Goal: Task Accomplishment & Management: Manage account settings

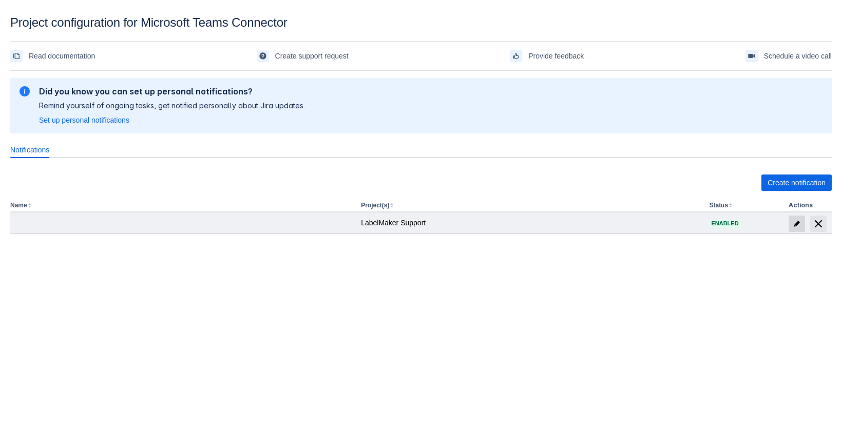
click at [800, 224] on span "edit" at bounding box center [796, 224] width 8 height 8
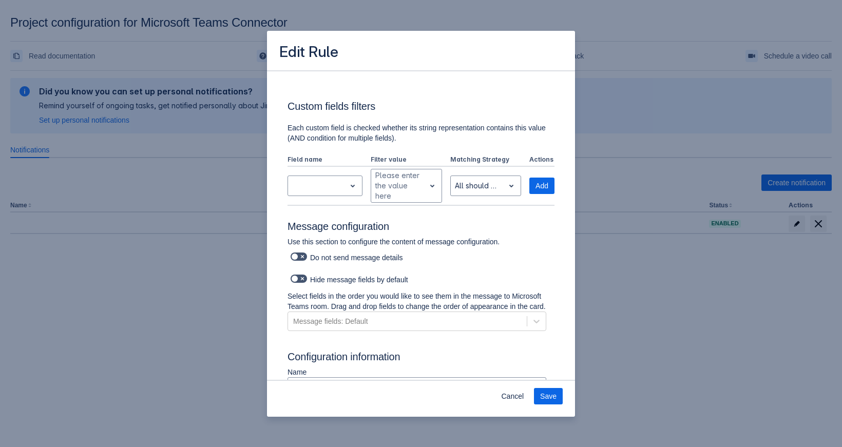
scroll to position [633, 0]
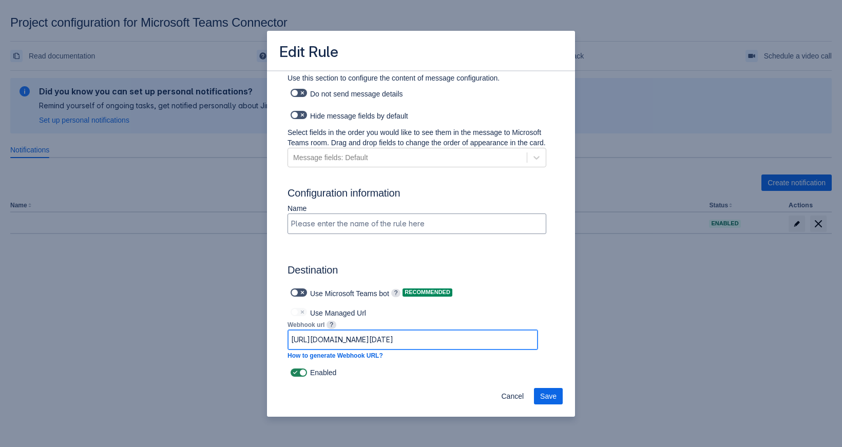
click at [440, 342] on input "https://prod-05.westeurope.logic.azure.com:443/workflows/173ee07b10b14010a83f31…" at bounding box center [412, 340] width 249 height 18
paste input "default45e249c8de6f4184b2d7ab234d8824.dd.environment.api.powerplatform.com:443/…"
type input "https://default45e249c8de6f4184b2d7ab234d8824.dd.environment.api.powerplatform.…"
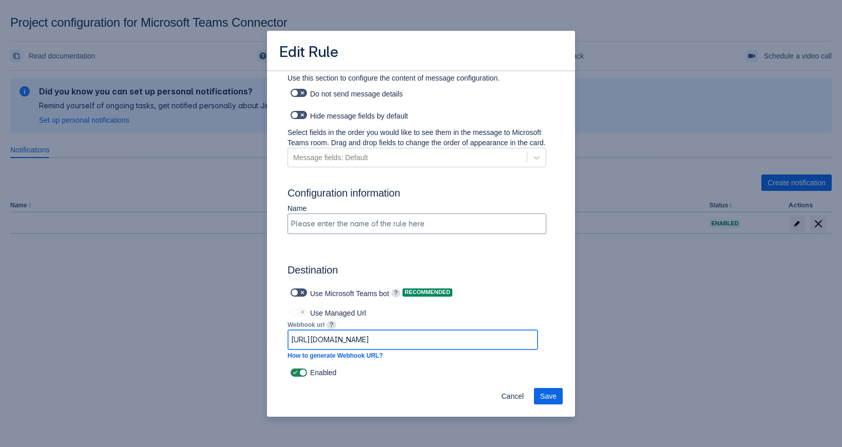
scroll to position [0, 0]
drag, startPoint x: 449, startPoint y: 340, endPoint x: 137, endPoint y: 312, distance: 313.4
click at [288, 331] on input "https://default45e249c8de6f4184b2d7ab234d8824.dd.environment.api.powerplatform.…" at bounding box center [412, 340] width 249 height 18
click at [541, 398] on button "Save" at bounding box center [548, 396] width 29 height 16
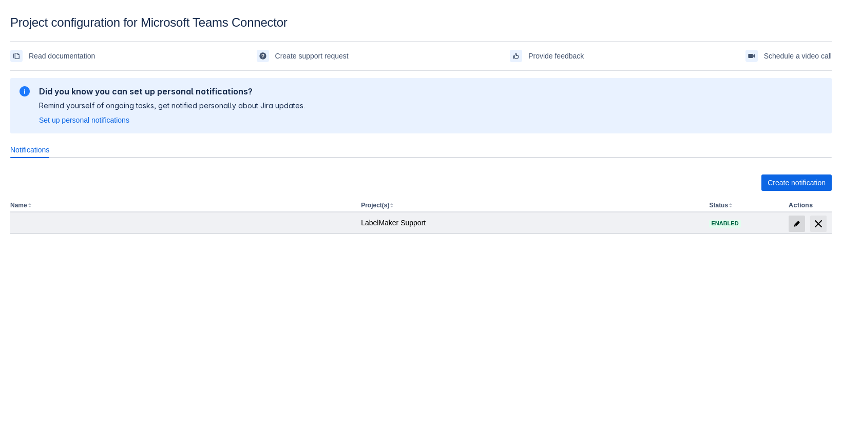
click at [798, 228] on span at bounding box center [796, 224] width 16 height 16
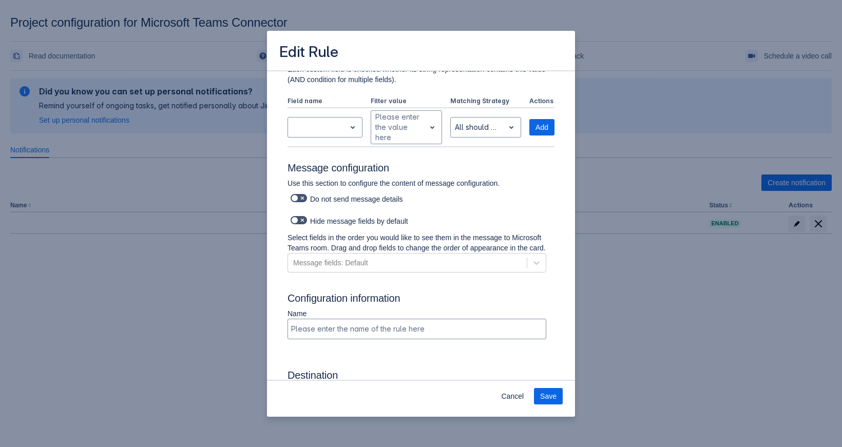
scroll to position [633, 0]
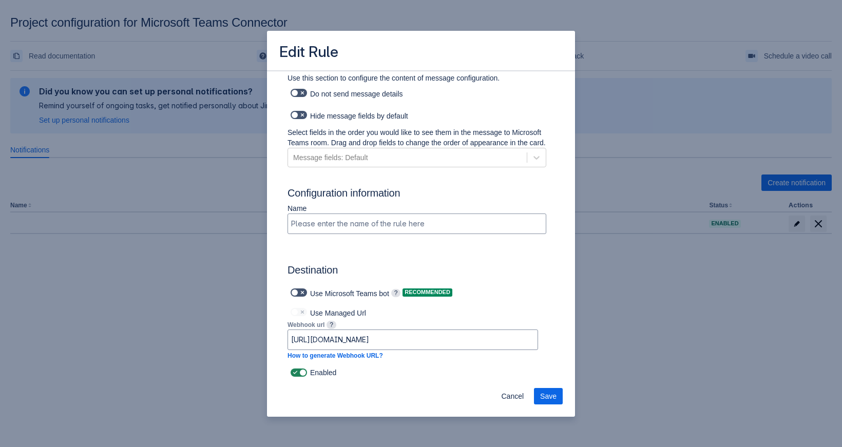
click at [626, 223] on div "Edit Rule Log into Microsoft Teams Please log into Microsoft Teams before setti…" at bounding box center [421, 223] width 842 height 447
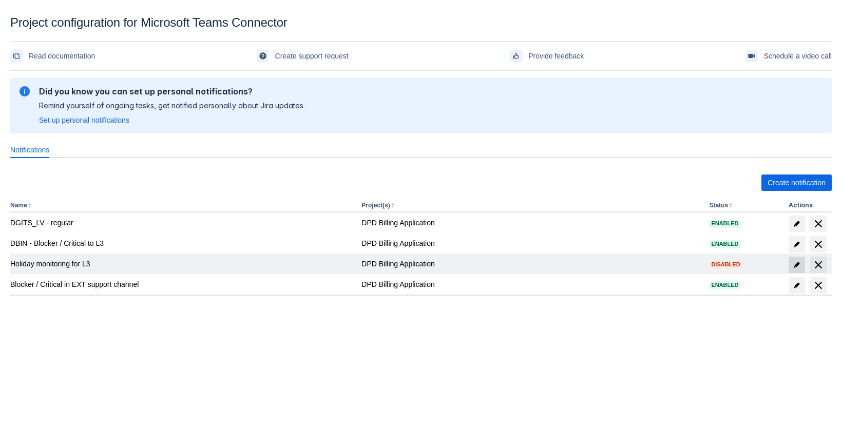
click at [793, 266] on span "edit" at bounding box center [796, 265] width 8 height 8
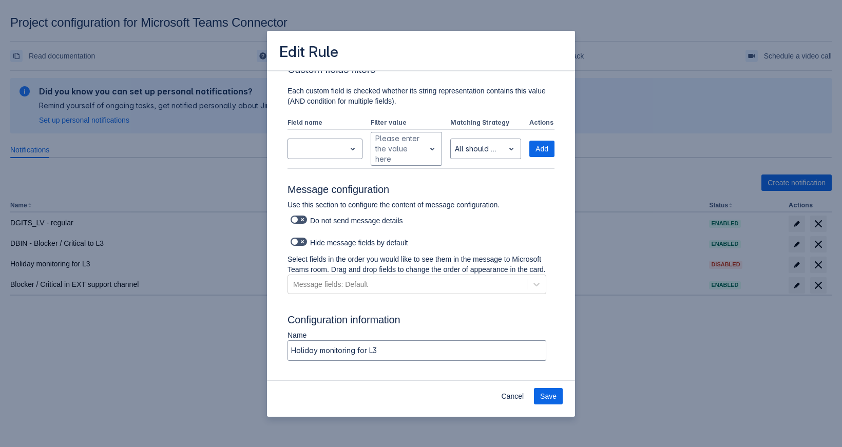
scroll to position [596, 0]
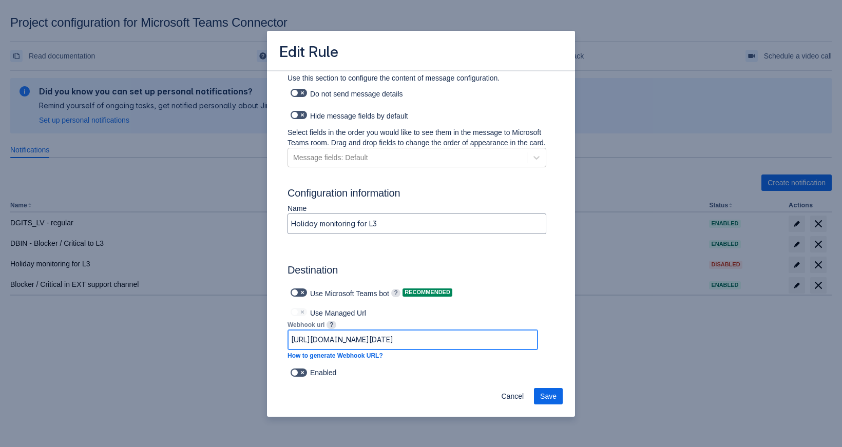
click at [411, 337] on input "https://prod-155.westeurope.logic.azure.com:443/workflows/9369faf811e64e47b68d3…" at bounding box center [412, 340] width 249 height 18
paste input "default45e249c8de6f4184b2d7ab234d8824.dd.environment.api.powerplatform.com:443/…"
type input "https://default45e249c8de6f4184b2d7ab234d8824.dd.environment.api.powerplatform.…"
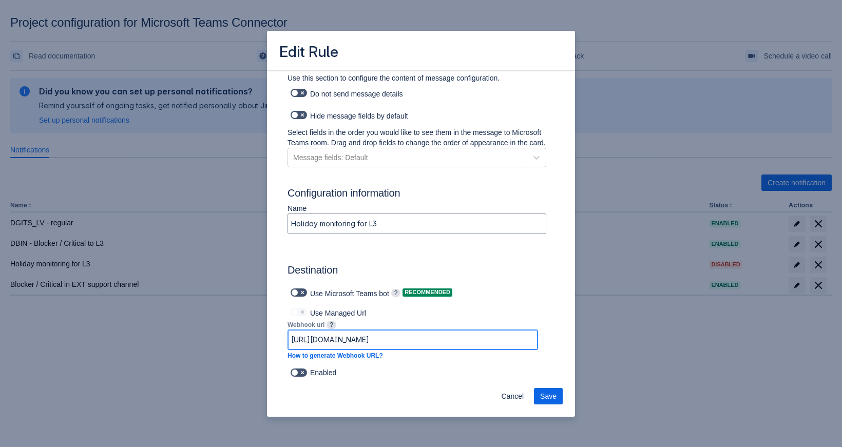
scroll to position [0, 0]
drag, startPoint x: 440, startPoint y: 342, endPoint x: 151, endPoint y: 324, distance: 290.0
click at [288, 331] on input "https://default45e249c8de6f4184b2d7ab234d8824.dd.environment.api.powerplatform.…" at bounding box center [412, 340] width 249 height 18
click at [548, 396] on span "Save" at bounding box center [548, 396] width 16 height 16
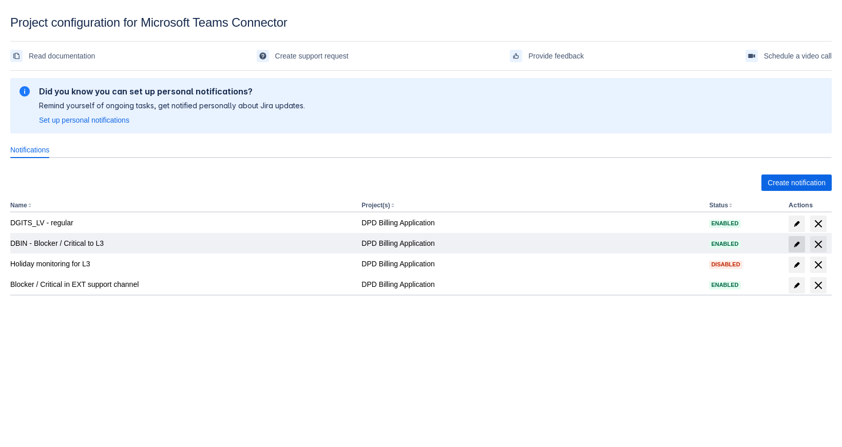
click at [795, 244] on span "edit" at bounding box center [796, 244] width 8 height 8
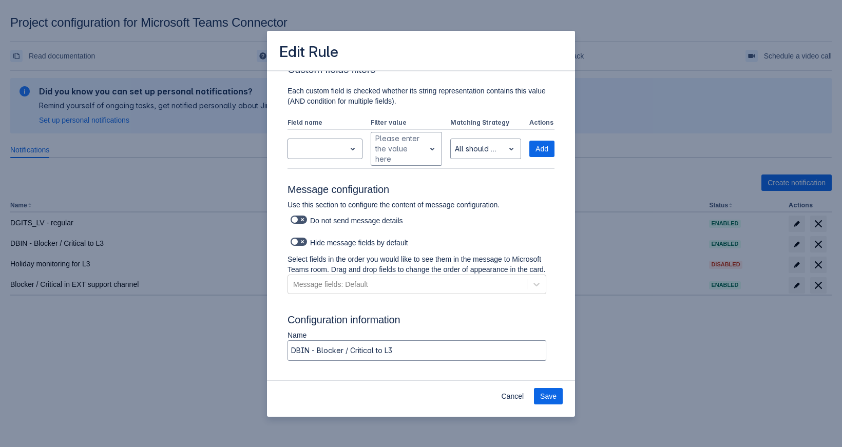
scroll to position [596, 0]
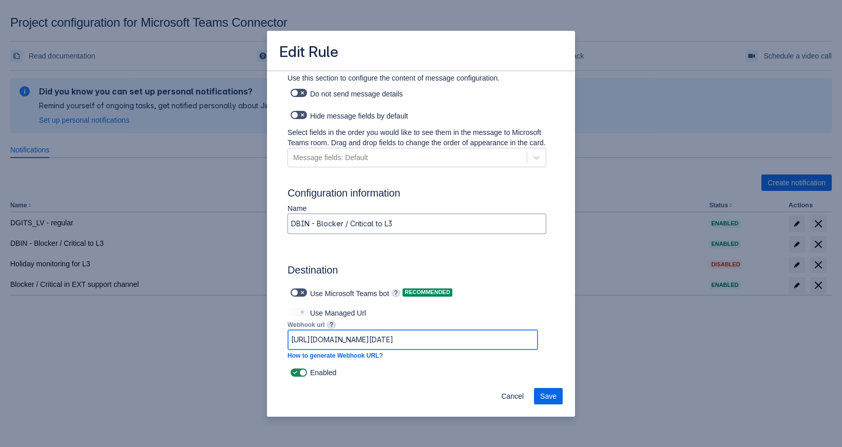
click at [465, 342] on input "https://prod-137.westeurope.logic.azure.com:443/workflows/c8fa8c635121479ebfc6e…" at bounding box center [412, 340] width 249 height 18
paste input "default45e249c8de6f4184b2d7ab234d8824.dd.environment.api.powerplatform.com:443/…"
type input "https://default45e249c8de6f4184b2d7ab234d8824.dd.environment.api.powerplatform.…"
drag, startPoint x: 463, startPoint y: 342, endPoint x: 167, endPoint y: 334, distance: 296.8
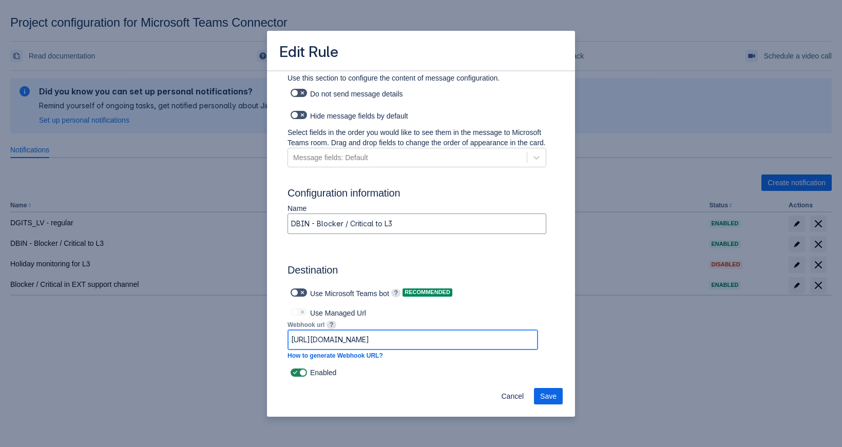
click at [288, 334] on input "https://default45e249c8de6f4184b2d7ab234d8824.dd.environment.api.powerplatform.…" at bounding box center [412, 340] width 249 height 18
click at [558, 398] on button "Save" at bounding box center [548, 396] width 29 height 16
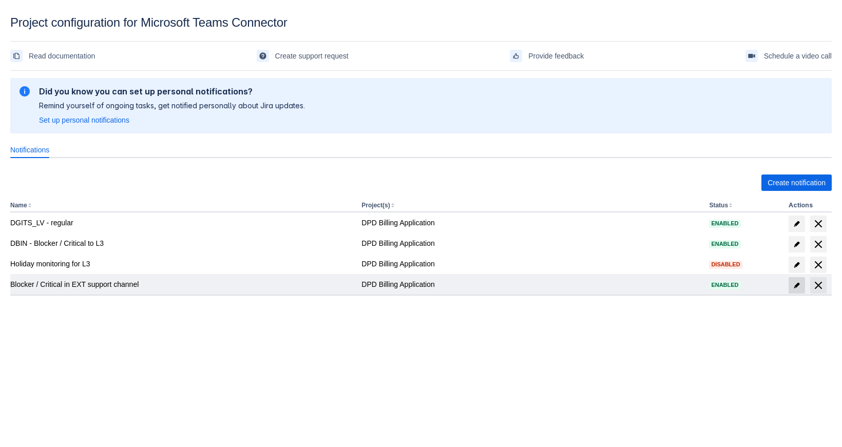
click at [795, 287] on span "edit" at bounding box center [796, 285] width 8 height 8
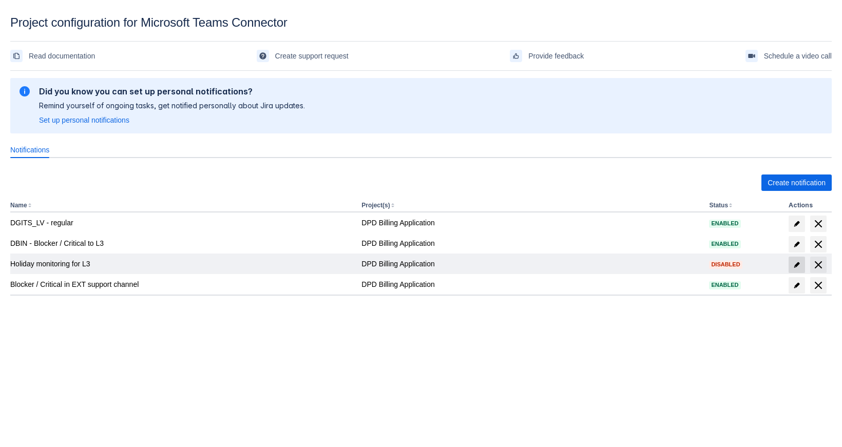
click at [799, 265] on span "edit" at bounding box center [796, 265] width 8 height 8
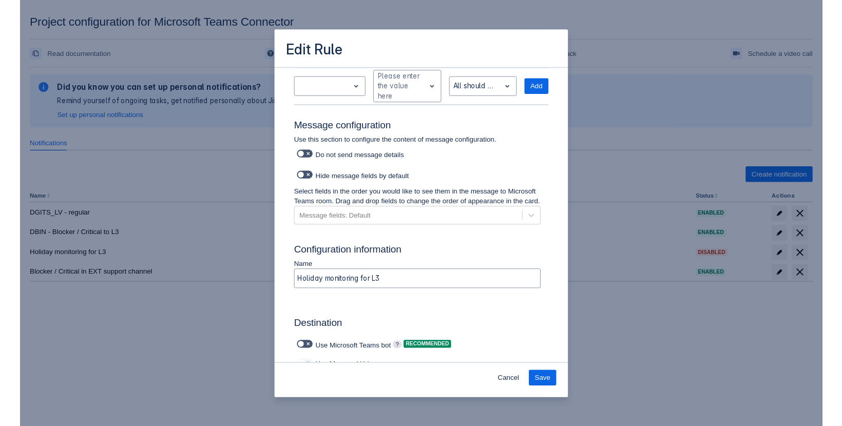
scroll to position [596, 0]
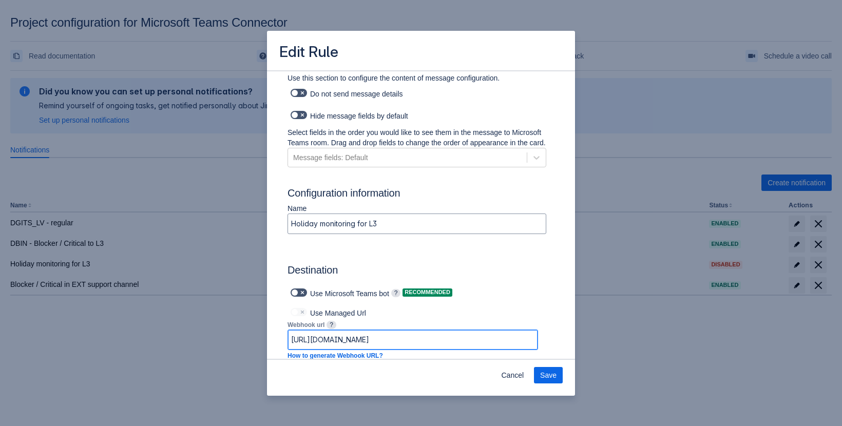
click at [484, 341] on input "https://default45e249c8de6f4184b2d7ab234d8824.dd.environment.api.powerplatform.…" at bounding box center [412, 340] width 249 height 18
paste input "c8fa8c635121479ebfc6e0d5ad326ac3/triggers/manual/paths/invoke?api-version=1&sp=…"
type input "https://default45e249c8de6f4184b2d7ab234d8824.dd.environment.api.powerplatform.…"
drag, startPoint x: 484, startPoint y: 341, endPoint x: 78, endPoint y: 300, distance: 408.5
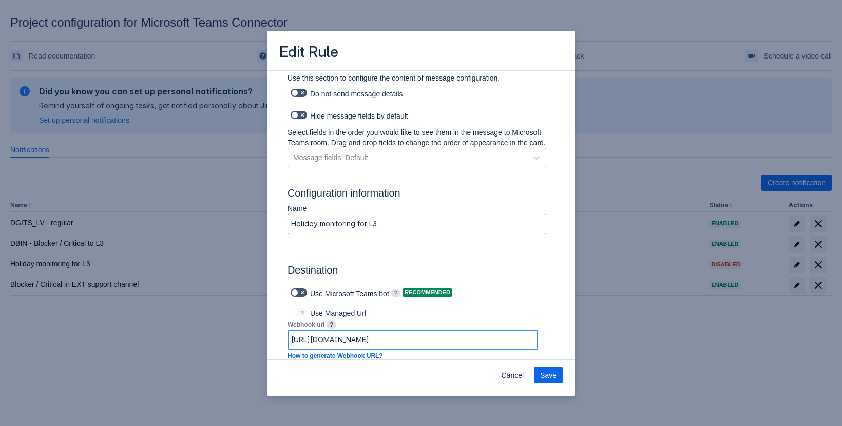
click at [288, 331] on input "https://default45e249c8de6f4184b2d7ab234d8824.dd.environment.api.powerplatform.…" at bounding box center [412, 340] width 249 height 18
click at [543, 379] on span "Save" at bounding box center [548, 375] width 16 height 16
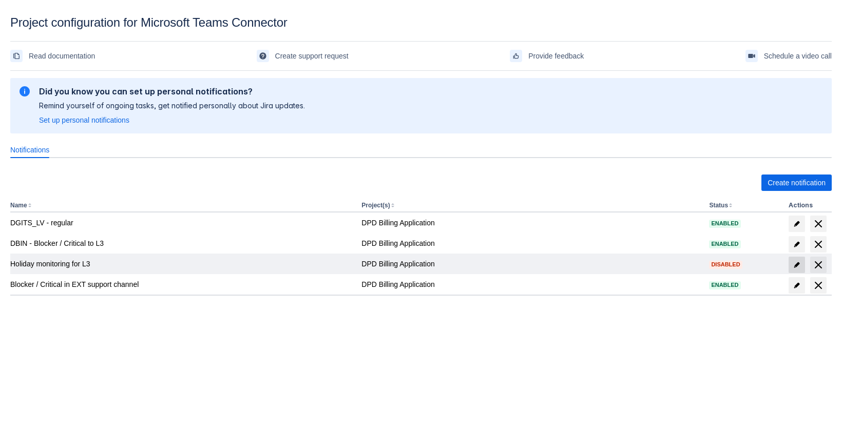
click at [797, 268] on span "edit" at bounding box center [796, 265] width 8 height 8
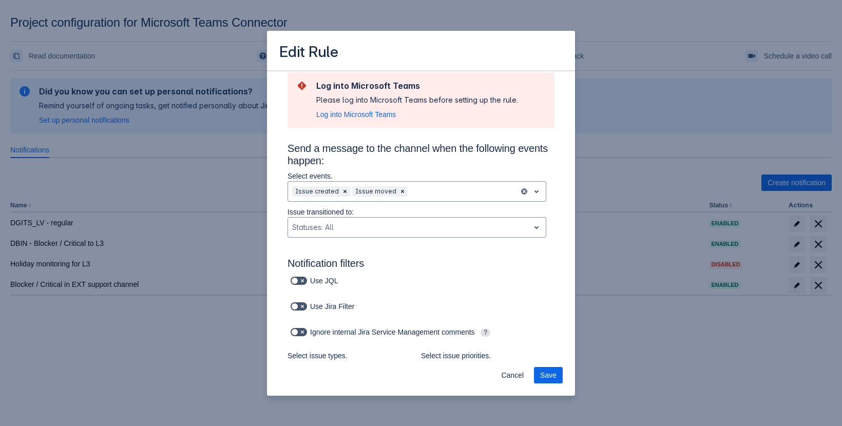
scroll to position [617, 0]
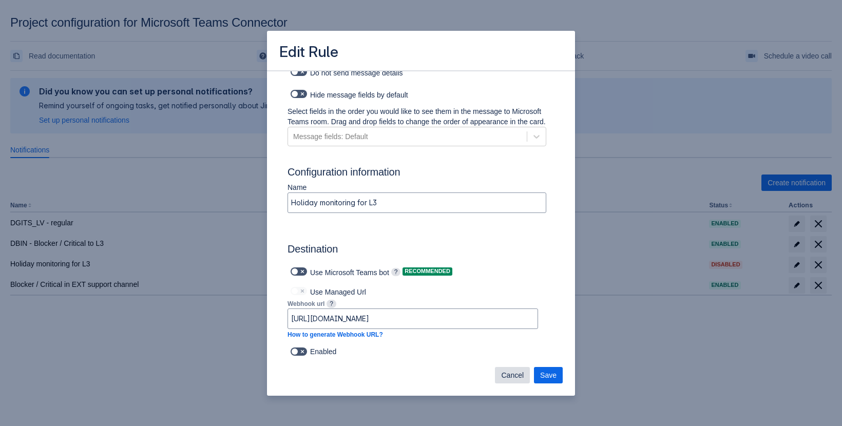
click at [517, 369] on span "Cancel" at bounding box center [512, 375] width 23 height 16
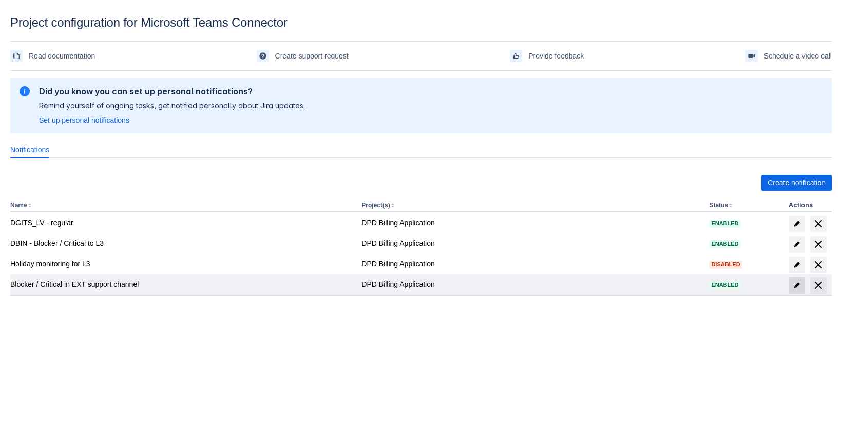
click at [795, 284] on span "edit" at bounding box center [796, 285] width 8 height 8
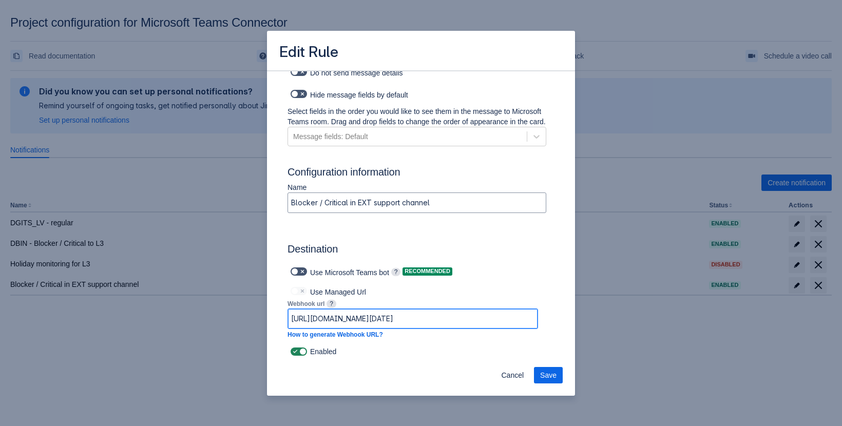
click at [393, 318] on input "[URL][DOMAIN_NAME][DATE]" at bounding box center [412, 318] width 249 height 18
paste input "default45e249c8de6f4184b2d7ab234d8824.dd.environment.api.powerplatform.com:443/…"
type input "https://default45e249c8de6f4184b2d7ab234d8824.dd.environment.api.powerplatform.…"
click at [548, 378] on span "Save" at bounding box center [548, 375] width 16 height 16
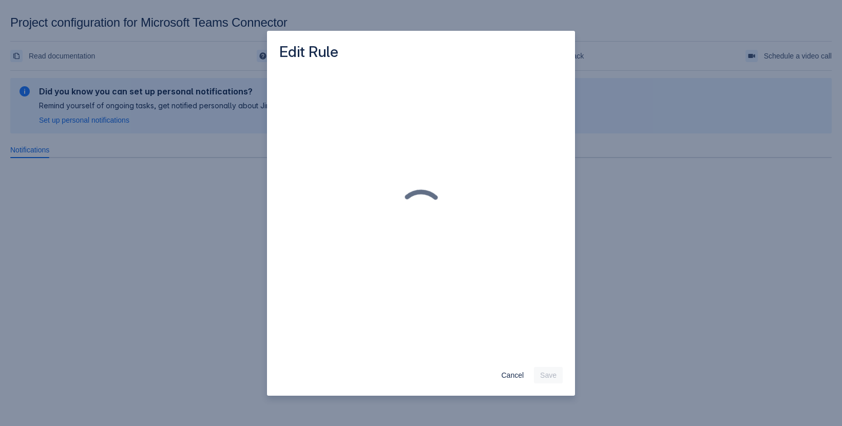
scroll to position [0, 0]
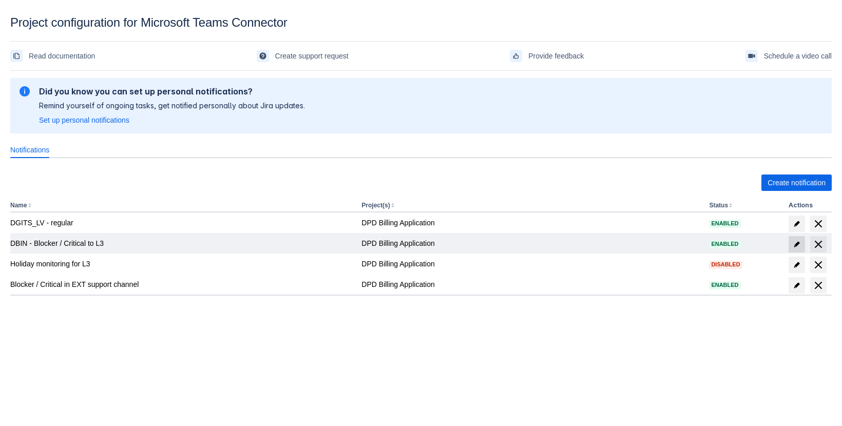
click at [798, 244] on span "edit" at bounding box center [796, 244] width 8 height 8
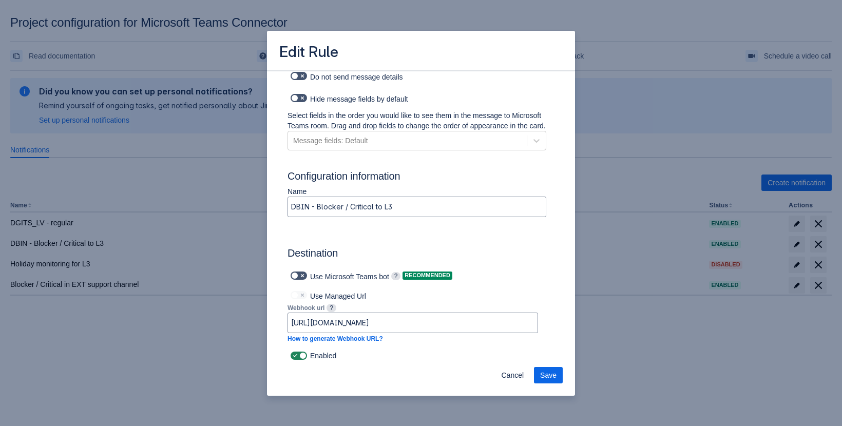
scroll to position [617, 0]
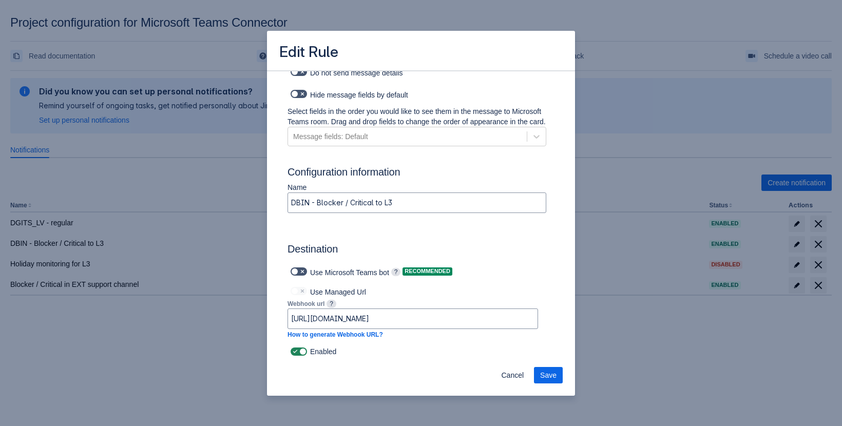
click at [616, 296] on div "Edit Rule Log into Microsoft Teams Please log into Microsoft Teams before setti…" at bounding box center [421, 213] width 842 height 426
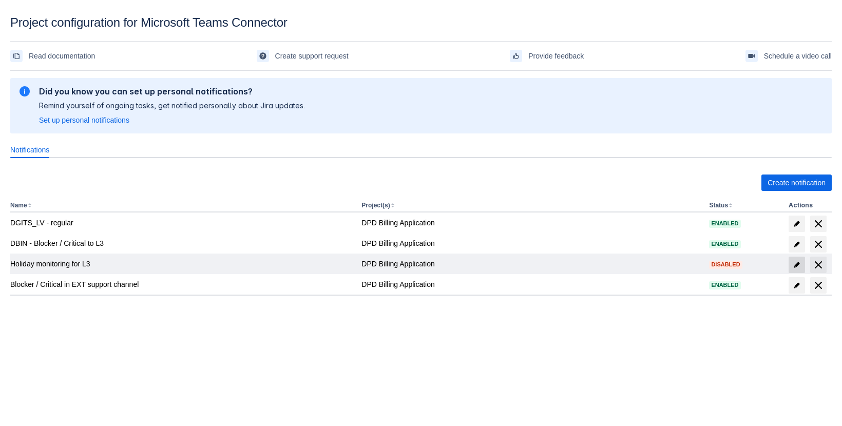
click at [802, 267] on span at bounding box center [796, 265] width 16 height 16
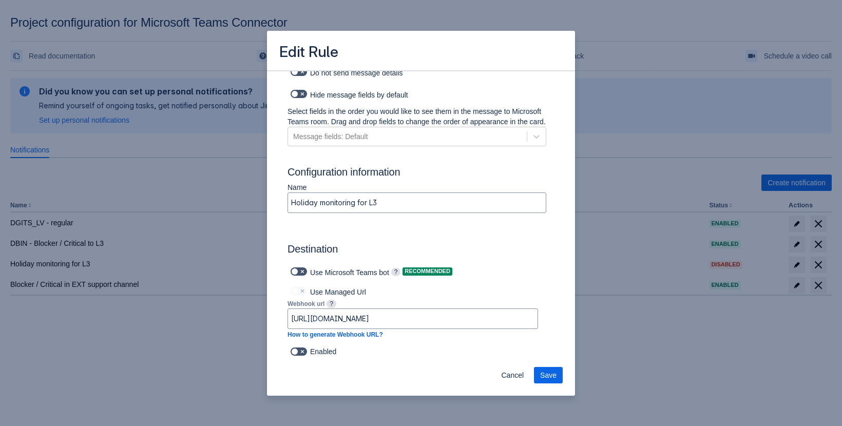
click at [615, 298] on div "Edit Rule Log into Microsoft Teams Please log into Microsoft Teams before setti…" at bounding box center [421, 213] width 842 height 426
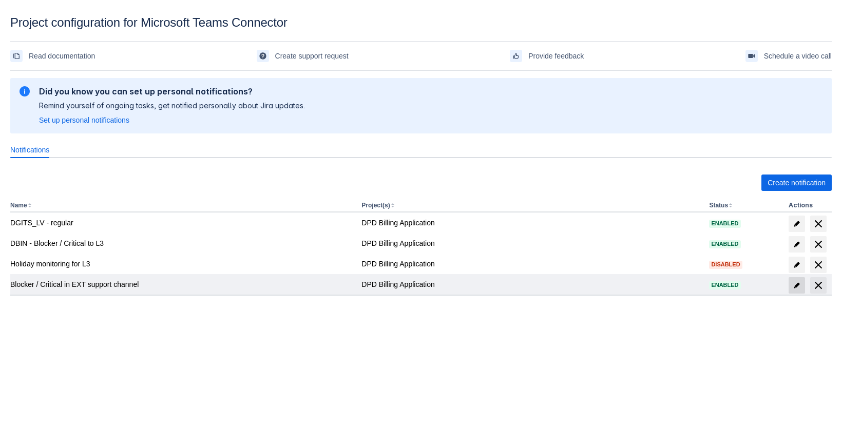
click at [791, 287] on span at bounding box center [796, 285] width 16 height 16
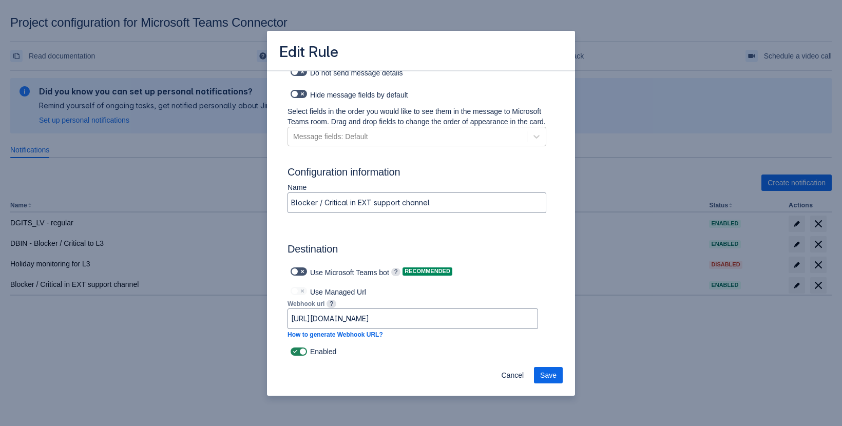
click at [616, 296] on div "Edit Rule Log into Microsoft Teams Please log into Microsoft Teams before setti…" at bounding box center [421, 213] width 842 height 426
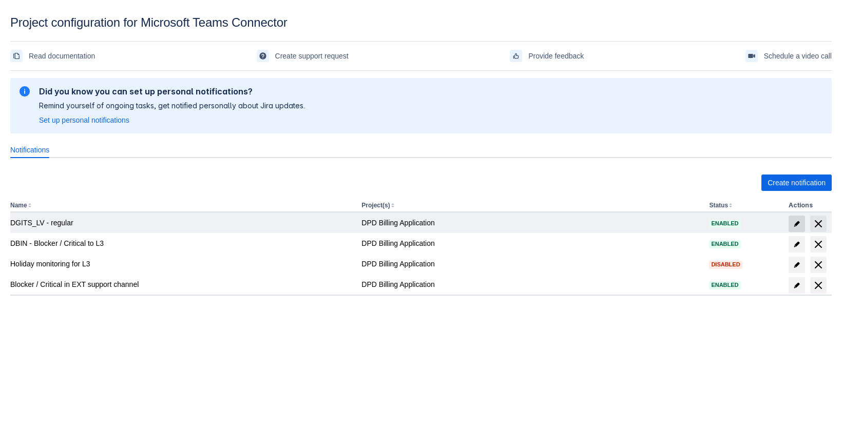
click at [801, 227] on span at bounding box center [796, 224] width 16 height 16
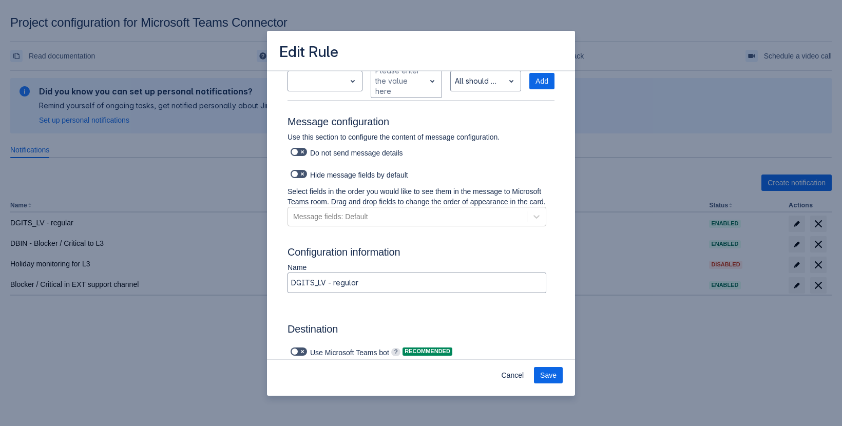
scroll to position [608, 0]
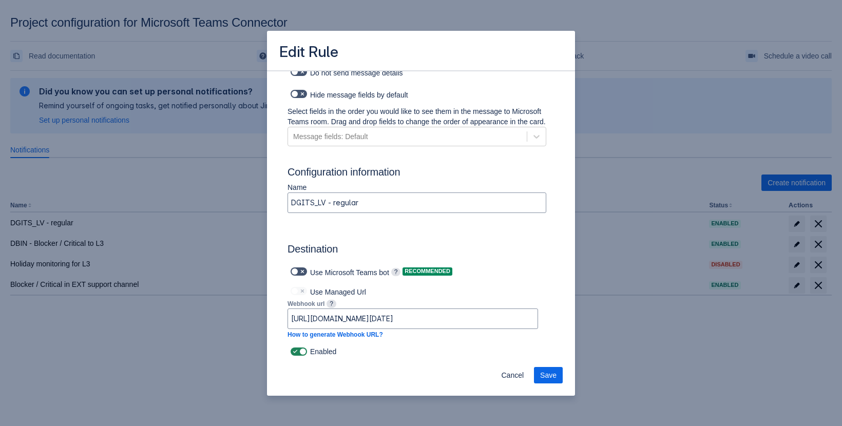
click at [208, 304] on div "Edit Rule Log into Microsoft Teams Please log into Microsoft Teams before setti…" at bounding box center [421, 213] width 842 height 426
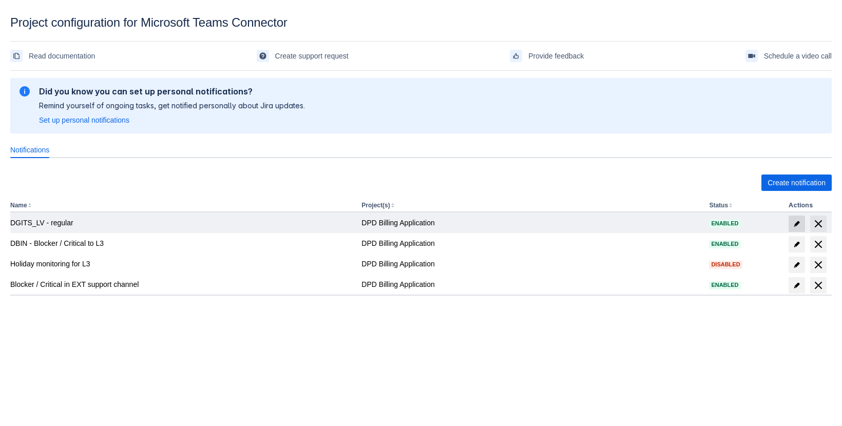
click at [791, 225] on span at bounding box center [796, 224] width 16 height 16
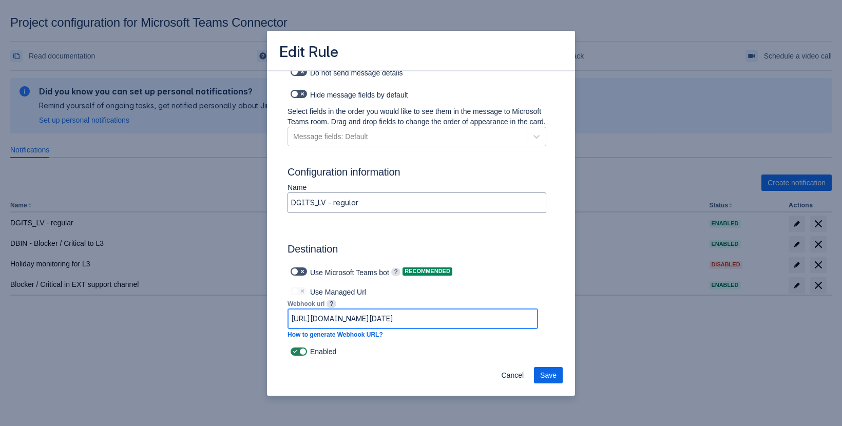
click at [446, 322] on input "https://prod-75.westeurope.logic.azure.com:443/workflows/5f6f74e137e9431d930b5a…" at bounding box center [412, 318] width 249 height 18
paste input "default45e249c8de6f4184b2d7ab234d8824.dd.environment.api.powerplatform.com:443/…"
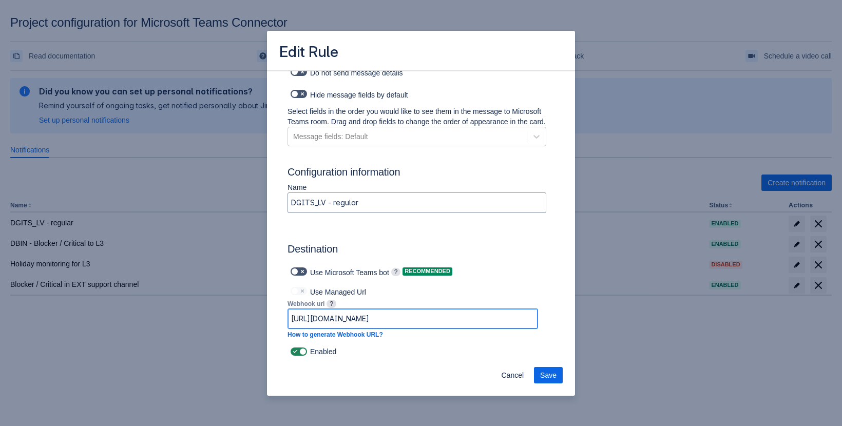
drag, startPoint x: 428, startPoint y: 320, endPoint x: 188, endPoint y: 325, distance: 239.7
click at [288, 325] on input "https://default45e249c8de6f4184b2d7ab234d8824.dd.environment.api.powerplatform.…" at bounding box center [412, 318] width 249 height 18
type input "https://default45e249c8de6f4184b2d7ab234d8824.dd.environment.api.powerplatform.…"
click at [427, 339] on div "Use Managed Url Webhook url ? https://default45e249c8de6f4184b2d7ab234d8824.dd.…" at bounding box center [412, 314] width 250 height 61
click at [553, 377] on span "Save" at bounding box center [548, 375] width 16 height 16
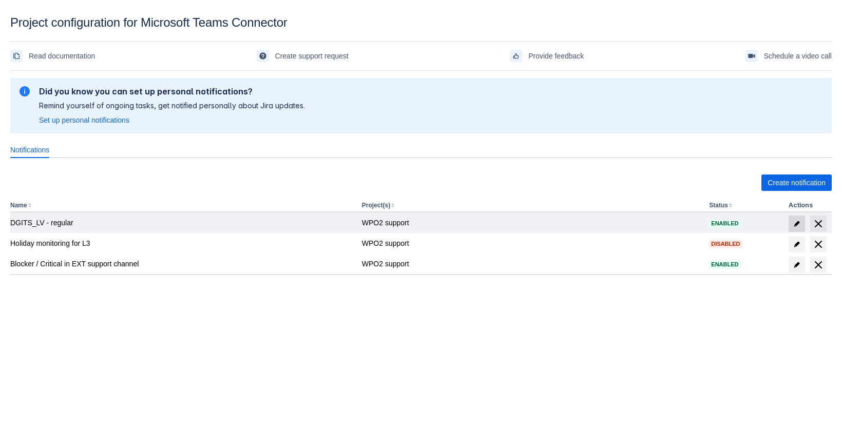
click at [796, 224] on span "edit" at bounding box center [796, 224] width 8 height 8
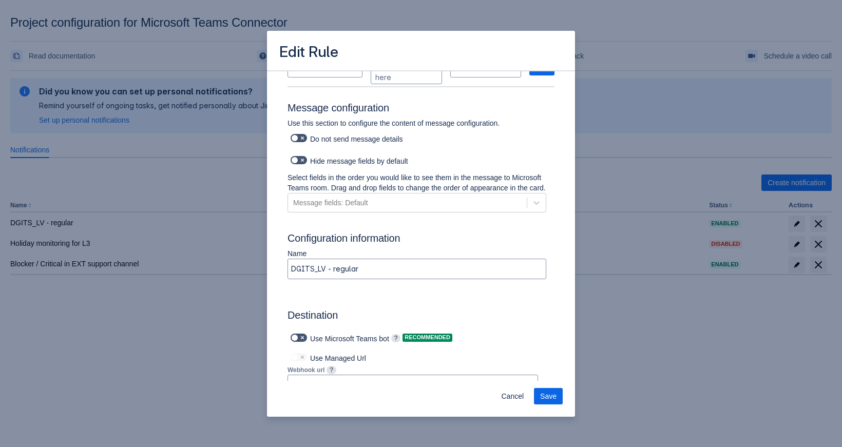
scroll to position [587, 0]
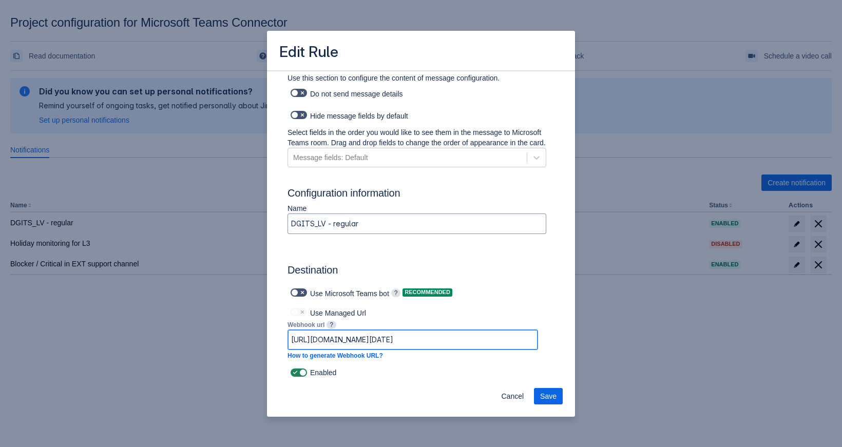
click at [371, 346] on input "https://prod-239.westeurope.logic.azure.com:443/workflows/d091dd702ecb4e5a9d25b…" at bounding box center [412, 340] width 249 height 18
paste input "default45e249c8de6f4184b2d7ab234d8824.dd.environment.api.powerplatform.com:443/…"
type input "https://default45e249c8de6f4184b2d7ab234d8824.dd.environment.api.powerplatform.…"
drag, startPoint x: 352, startPoint y: 340, endPoint x: -36, endPoint y: 329, distance: 388.7
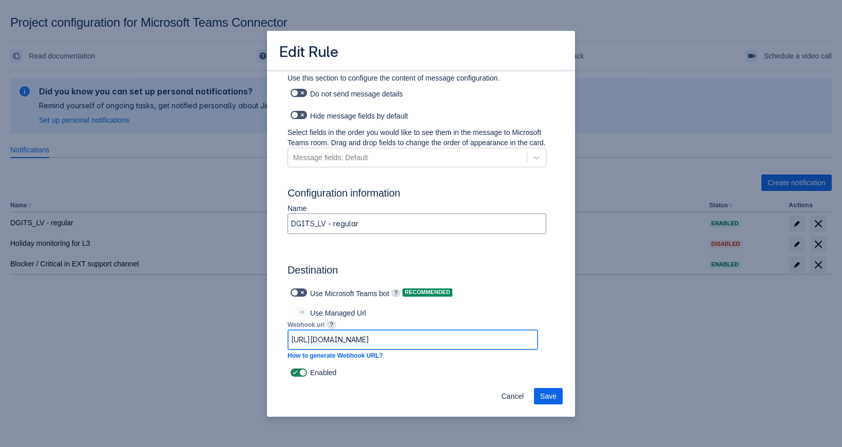
click at [288, 331] on input "https://default45e249c8de6f4184b2d7ab234d8824.dd.environment.api.powerplatform.…" at bounding box center [412, 340] width 249 height 18
click at [549, 396] on span "Save" at bounding box center [548, 396] width 16 height 16
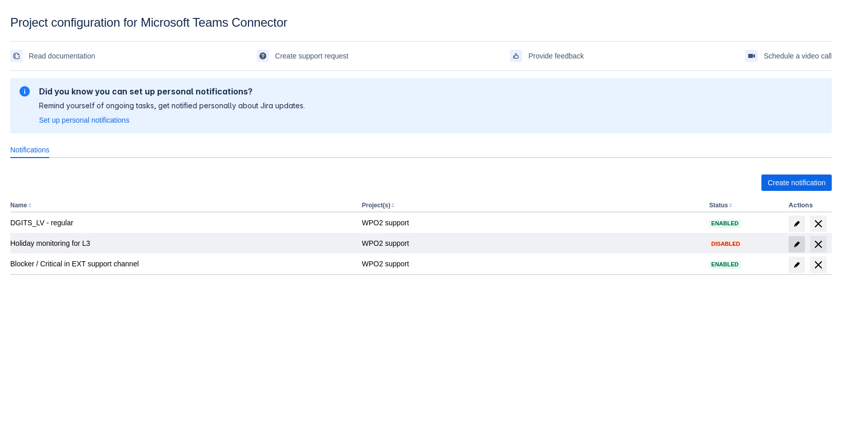
click at [792, 244] on span at bounding box center [796, 244] width 16 height 16
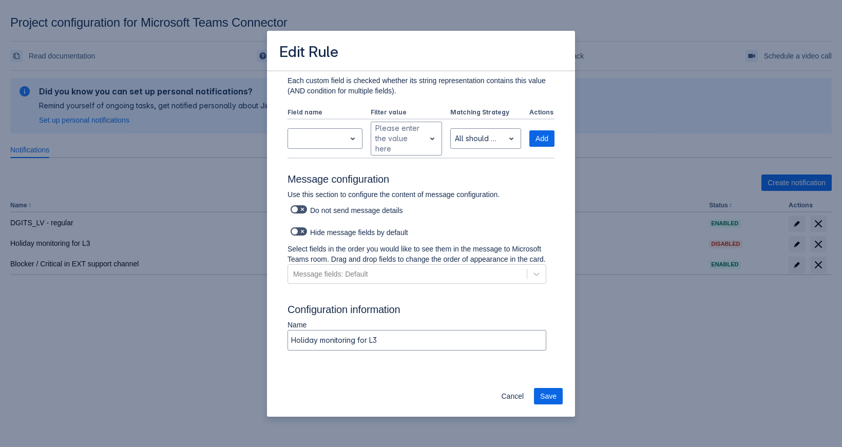
scroll to position [448, 0]
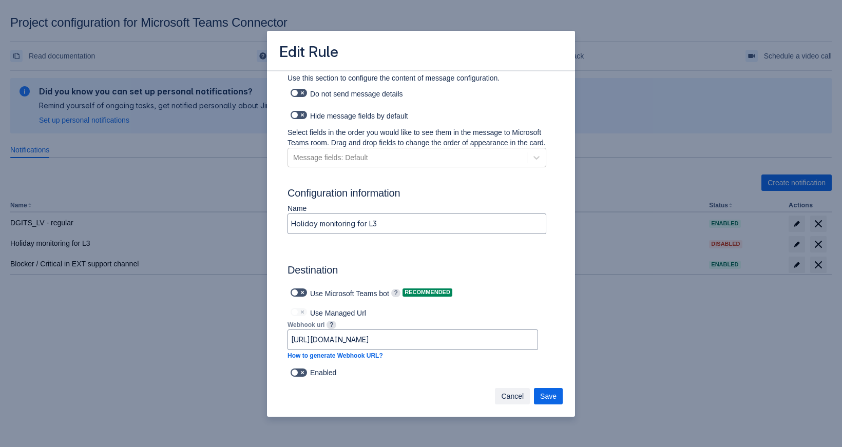
click at [520, 397] on span "Cancel" at bounding box center [512, 396] width 23 height 16
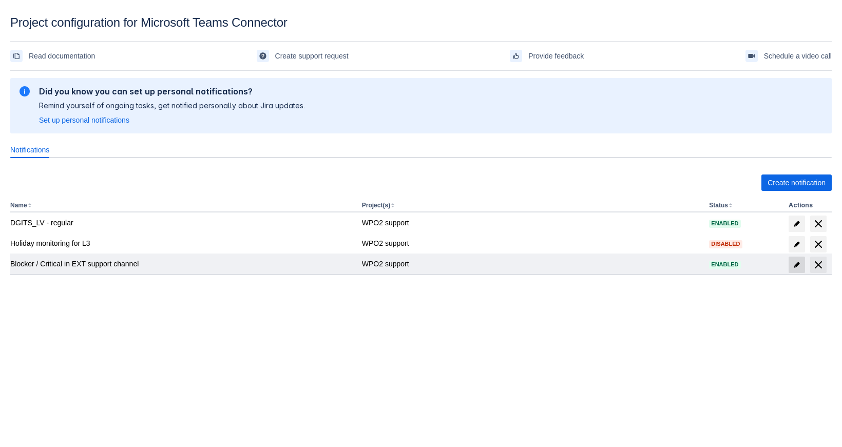
click at [797, 267] on span "edit" at bounding box center [796, 265] width 8 height 8
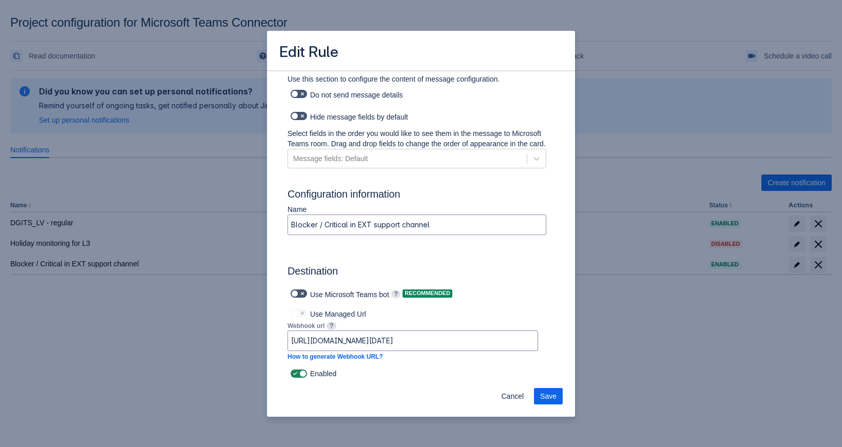
scroll to position [596, 0]
click at [419, 339] on input "[URL][DOMAIN_NAME][DATE]" at bounding box center [412, 340] width 249 height 18
paste input "[DOMAIN_NAME]:443/powerautomate/automations/direct/workflows/03bd5baa940a406b96…"
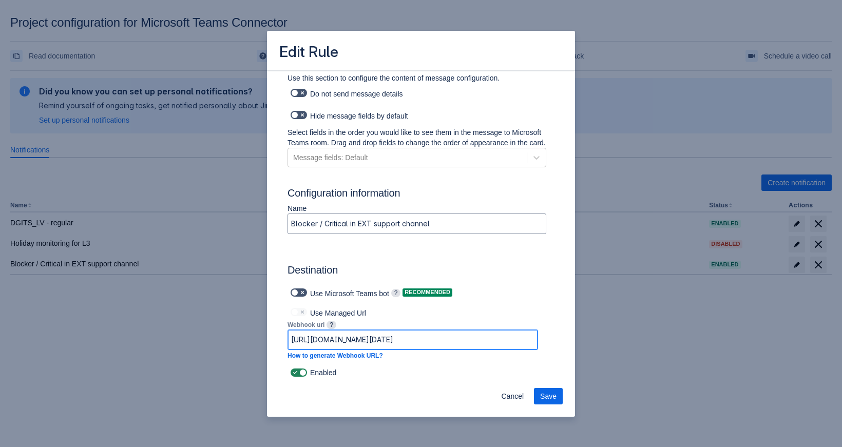
type input "[URL][DOMAIN_NAME]"
drag, startPoint x: 486, startPoint y: 334, endPoint x: 57, endPoint y: 346, distance: 428.2
click at [288, 346] on input "[URL][DOMAIN_NAME]" at bounding box center [412, 340] width 249 height 18
click at [550, 392] on span "Save" at bounding box center [548, 396] width 16 height 16
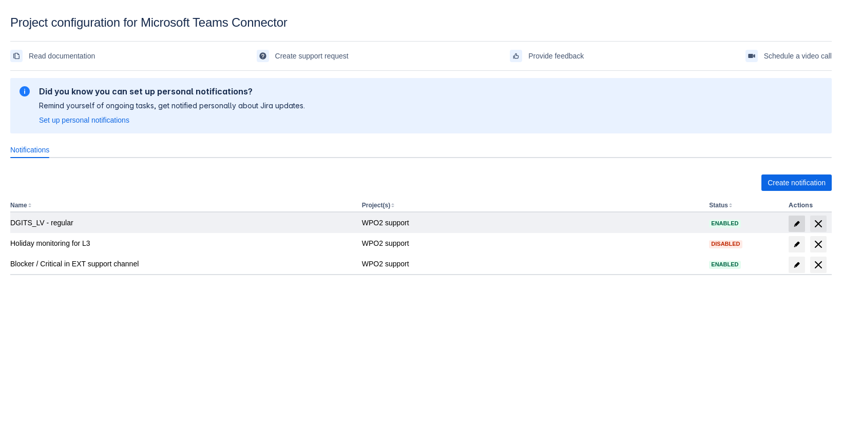
click at [791, 225] on span at bounding box center [796, 224] width 16 height 16
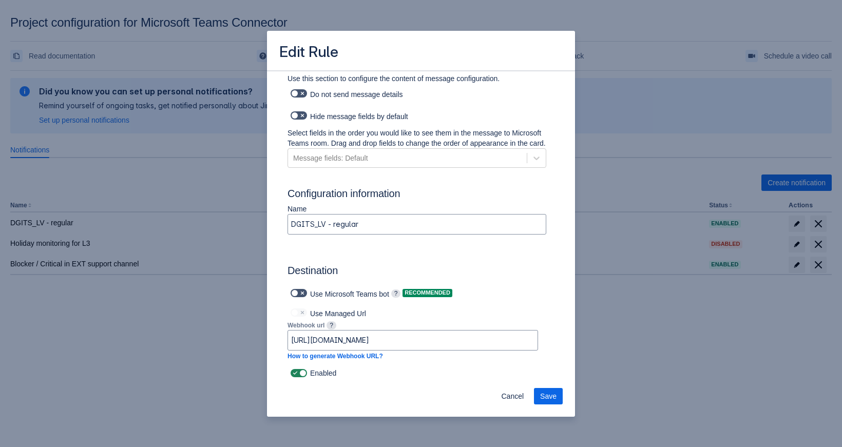
scroll to position [587, 0]
click at [651, 283] on div "Edit Rule Log into Microsoft Teams Please log into Microsoft Teams before setti…" at bounding box center [421, 223] width 842 height 447
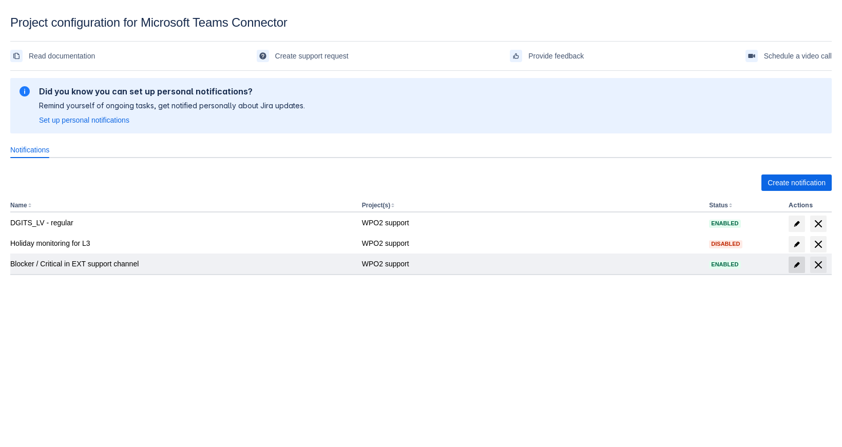
click at [797, 265] on span "edit" at bounding box center [796, 265] width 8 height 8
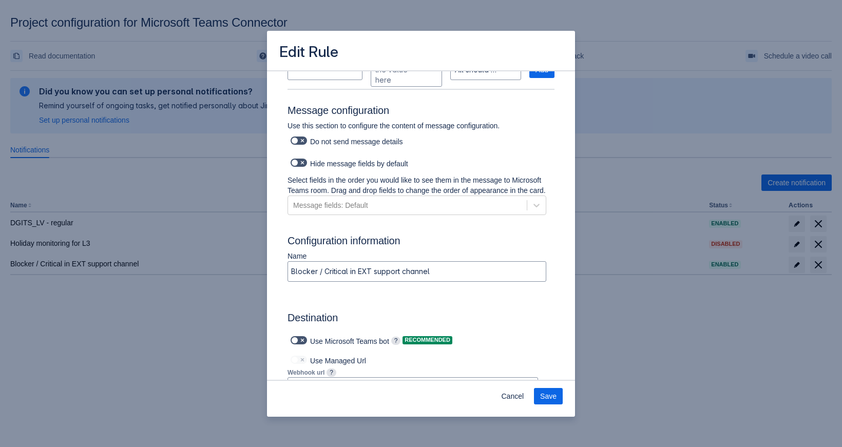
scroll to position [586, 0]
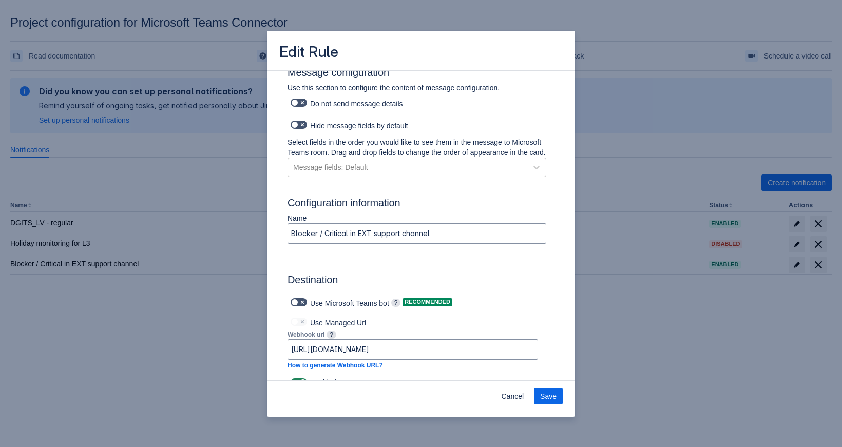
click at [611, 303] on div "Edit Rule Log into Microsoft Teams Please log into Microsoft Teams before setti…" at bounding box center [421, 223] width 842 height 447
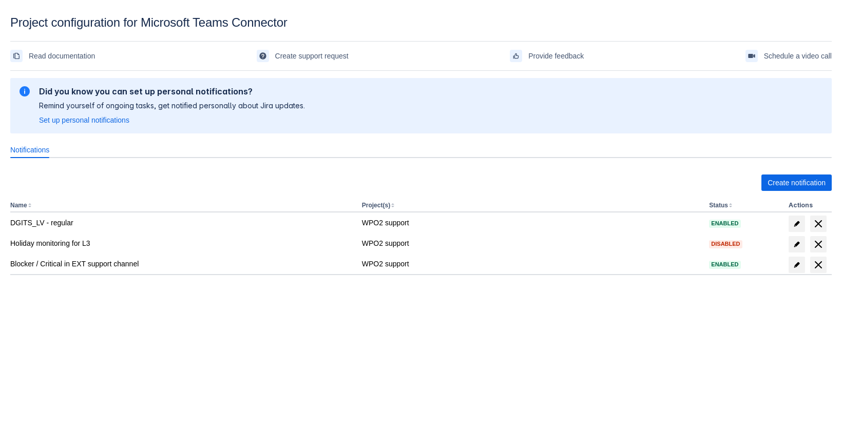
click at [440, 100] on div "Did you know you can set up personal notifications? Remind yourself of ongoing …" at bounding box center [420, 105] width 805 height 39
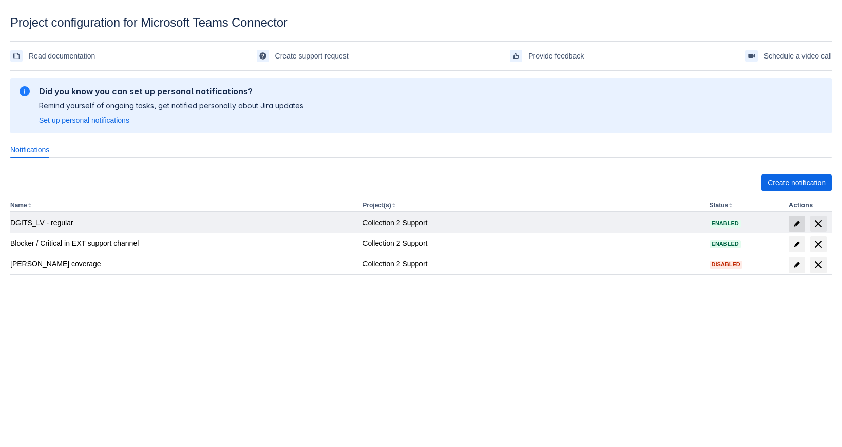
click at [800, 223] on span "edit" at bounding box center [796, 224] width 8 height 8
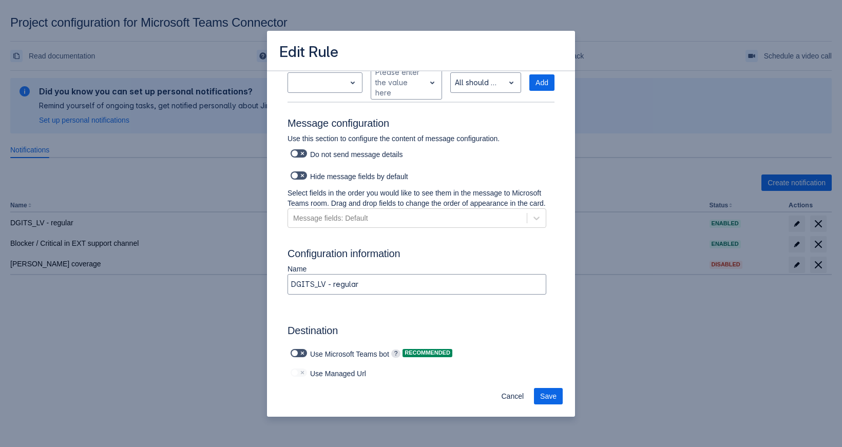
scroll to position [633, 0]
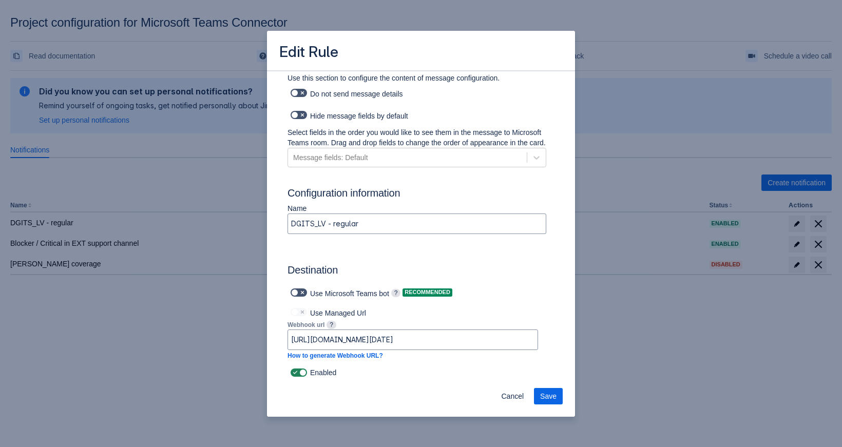
click at [424, 322] on div "Use Managed Url Webhook url ? [URL][DOMAIN_NAME][DATE] How to generate Webhook …" at bounding box center [412, 335] width 250 height 61
click at [425, 333] on input "[URL][DOMAIN_NAME][DATE]" at bounding box center [412, 340] width 249 height 18
paste input "[DOMAIN_NAME]:443/powerautomate/automations/direct/workflows/d510a0d3742b427986…"
type input "[URL][DOMAIN_NAME]"
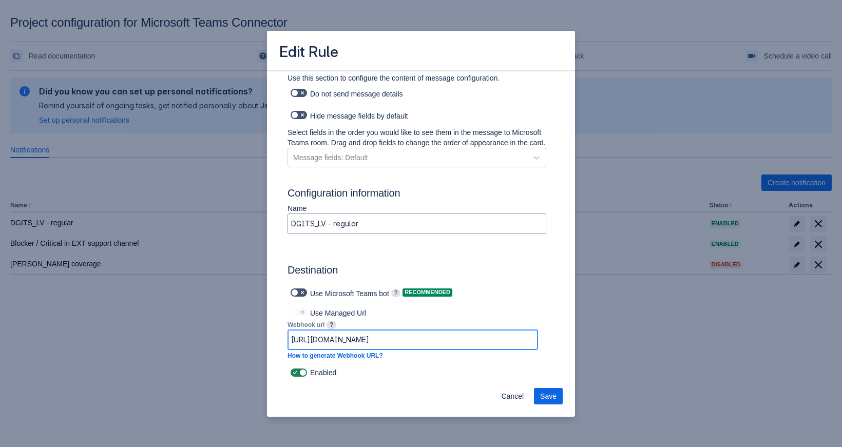
drag, startPoint x: 449, startPoint y: 339, endPoint x: 107, endPoint y: 307, distance: 343.8
click at [288, 331] on input "[URL][DOMAIN_NAME]" at bounding box center [412, 340] width 249 height 18
click at [539, 398] on button "Save" at bounding box center [548, 396] width 29 height 16
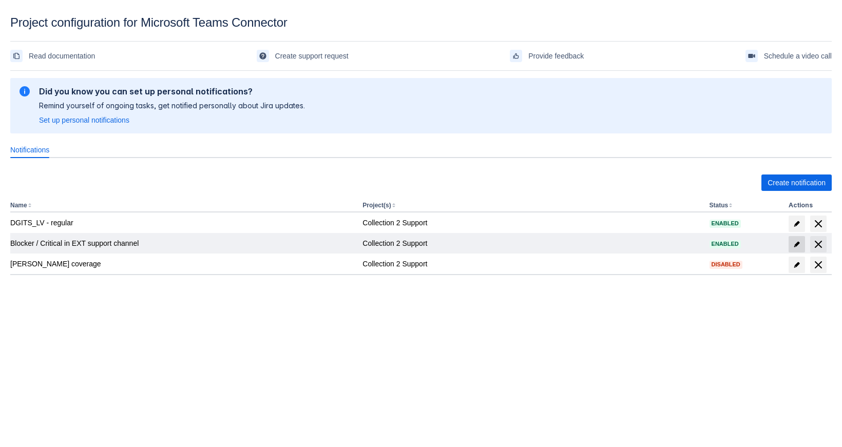
click at [796, 246] on span "edit" at bounding box center [796, 244] width 8 height 8
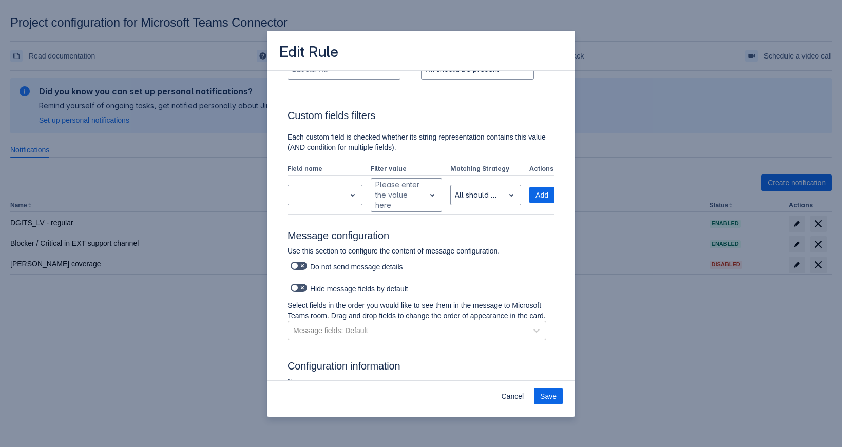
scroll to position [642, 0]
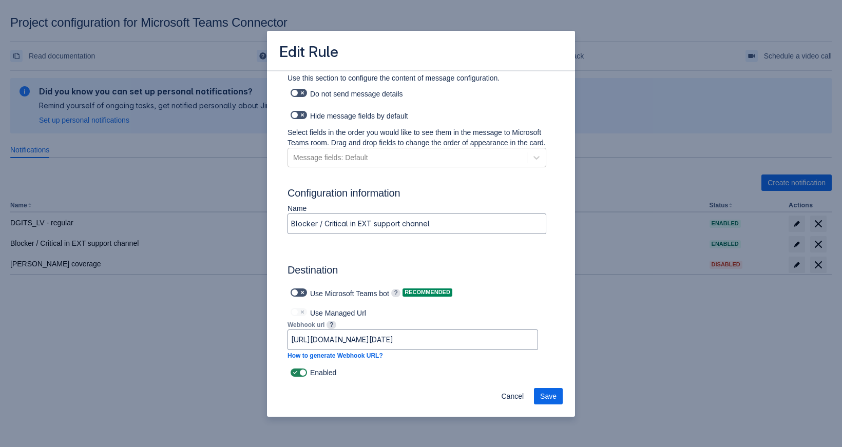
click at [634, 312] on div "Edit Rule Log into Microsoft Teams Please log into Microsoft Teams before setti…" at bounding box center [421, 223] width 842 height 447
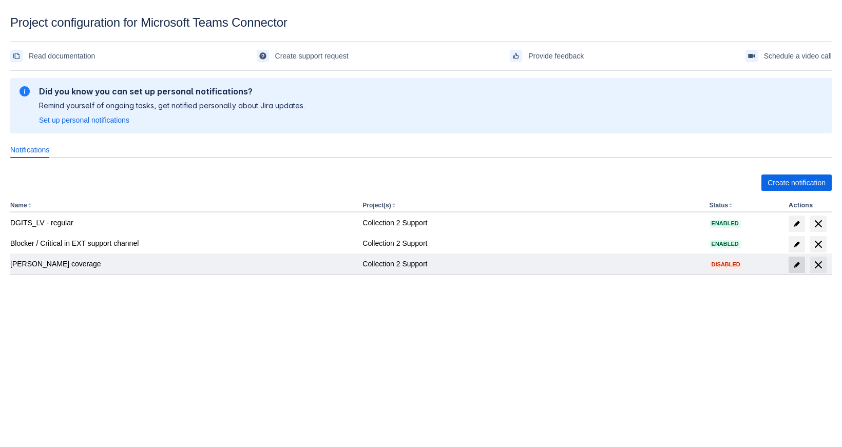
click at [798, 265] on span "edit" at bounding box center [796, 265] width 8 height 8
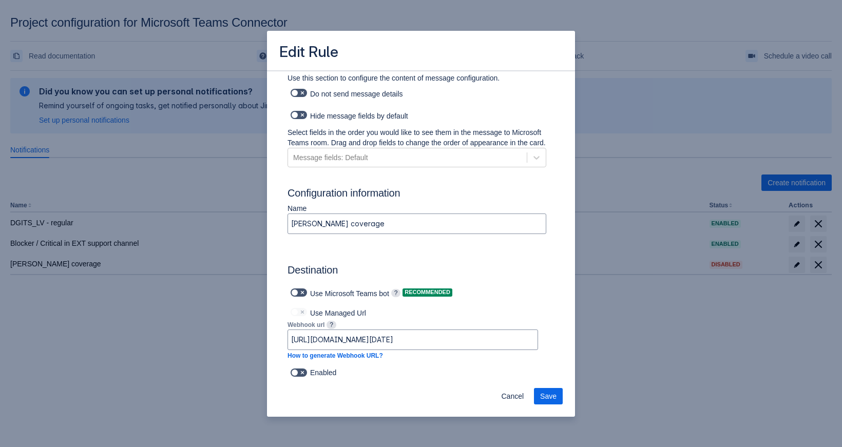
click at [654, 260] on div "Edit Rule Log into Microsoft Teams Please log into Microsoft Teams before setti…" at bounding box center [421, 223] width 842 height 447
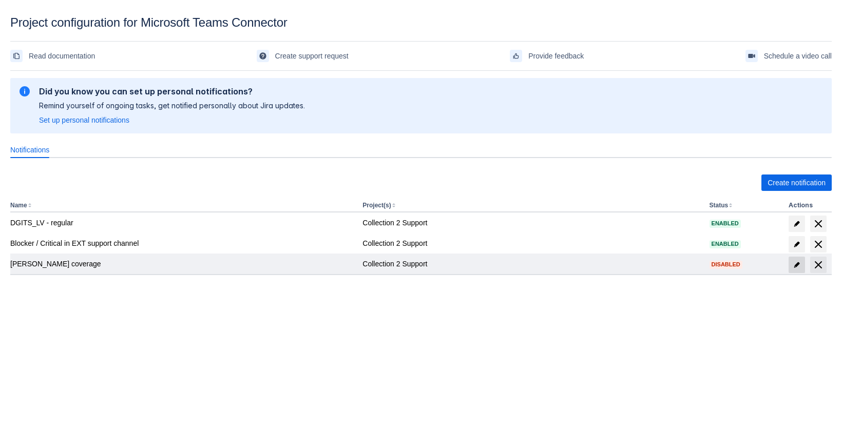
click at [799, 265] on span "edit" at bounding box center [796, 265] width 8 height 8
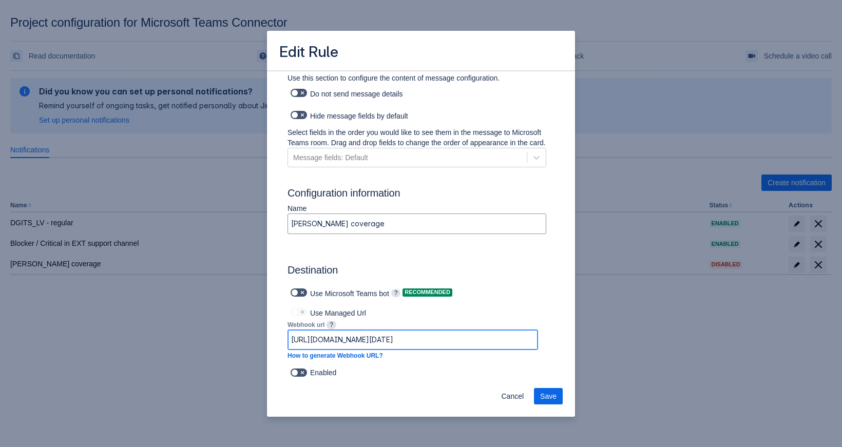
click at [400, 341] on input "https://prod-122.westeurope.logic.azure.com:443/workflows/95a618fd8f0242949a283…" at bounding box center [412, 340] width 249 height 18
paste input "default45e249c8de6f4184b2d7ab234d8824.dd.environment.api.powerplatform.com:443/…"
drag, startPoint x: 400, startPoint y: 341, endPoint x: -109, endPoint y: 380, distance: 510.6
click at [288, 349] on input "https://default45e249c8de6f4184b2d7ab234d8824.dd.environment.api.powerplatform.…" at bounding box center [412, 340] width 249 height 18
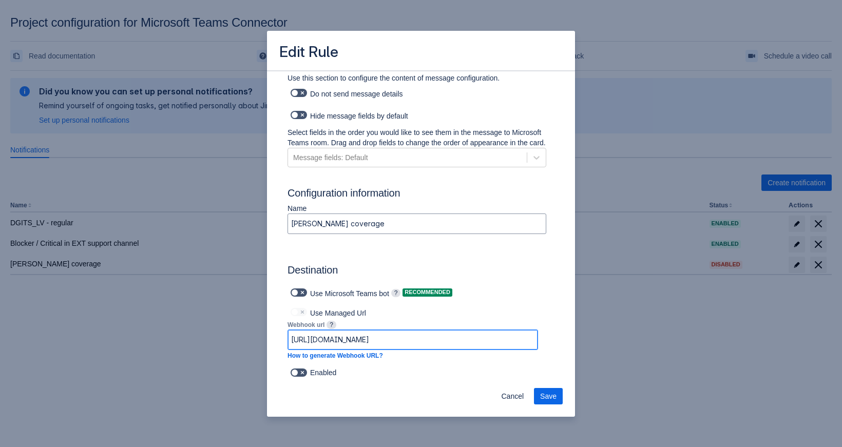
type input "https://default45e249c8de6f4184b2d7ab234d8824.dd.environment.api.powerplatform.…"
click at [449, 372] on div "Enabled" at bounding box center [420, 372] width 267 height 14
click at [552, 392] on span "Save" at bounding box center [548, 396] width 16 height 16
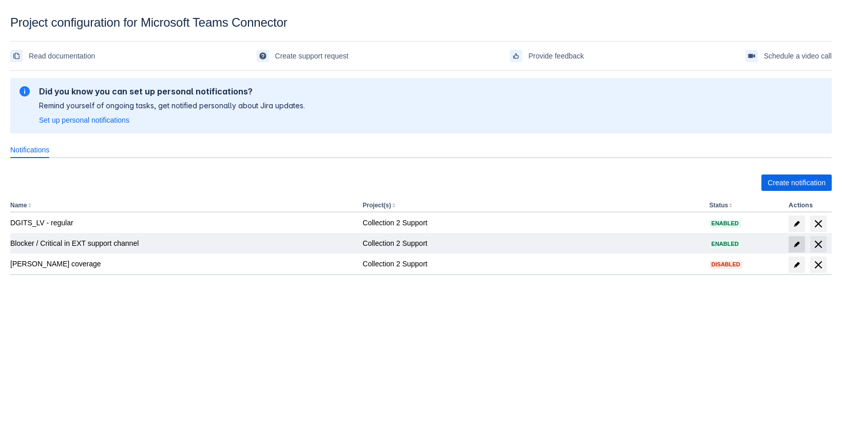
click at [801, 245] on span at bounding box center [796, 244] width 16 height 16
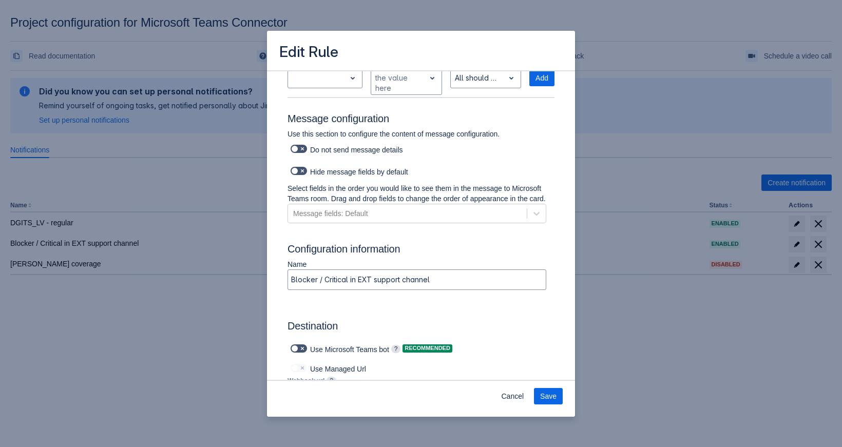
scroll to position [642, 0]
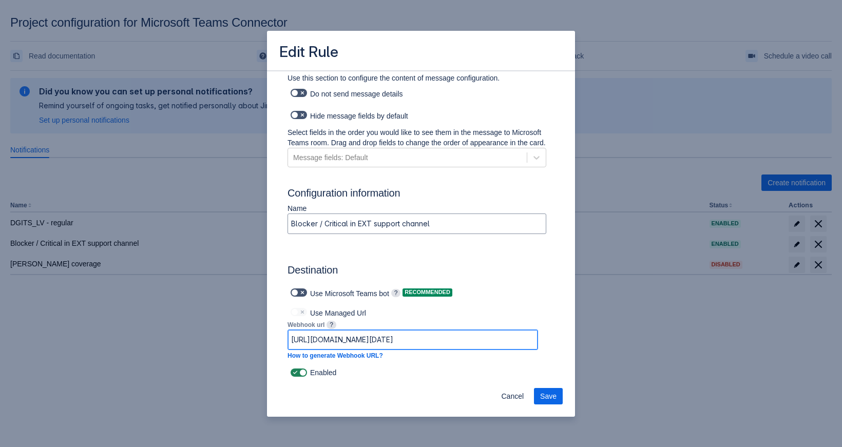
click at [401, 341] on input "[URL][DOMAIN_NAME][DATE]" at bounding box center [412, 340] width 249 height 18
paste input "[DOMAIN_NAME]:443/powerautomate/automations/direct/workflows/03bd5baa940a406b96…"
type input "[URL][DOMAIN_NAME]"
drag, startPoint x: 401, startPoint y: 341, endPoint x: 192, endPoint y: 315, distance: 210.6
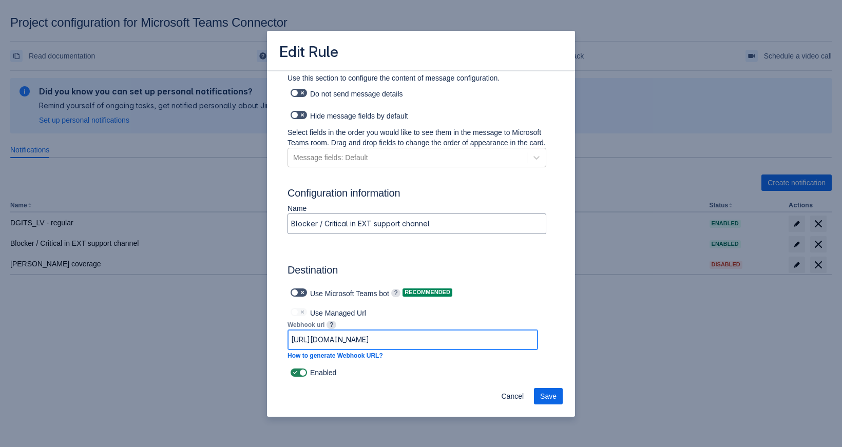
click at [288, 331] on input "[URL][DOMAIN_NAME]" at bounding box center [412, 340] width 249 height 18
click at [549, 400] on span "Save" at bounding box center [548, 396] width 16 height 16
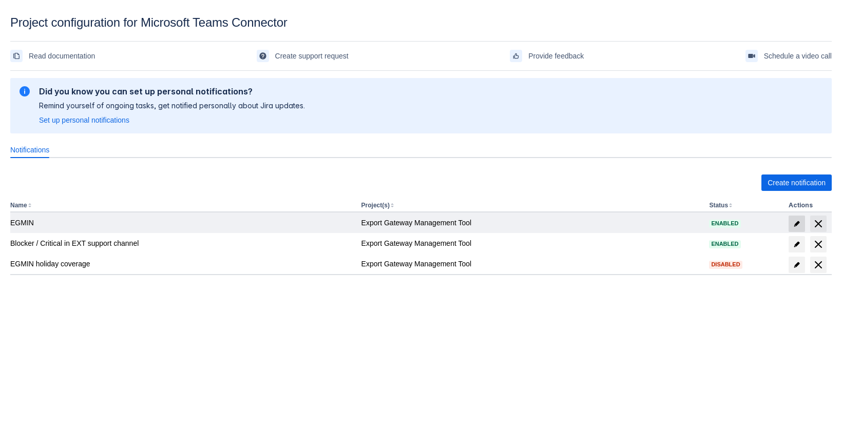
click at [796, 226] on span "edit" at bounding box center [796, 224] width 8 height 8
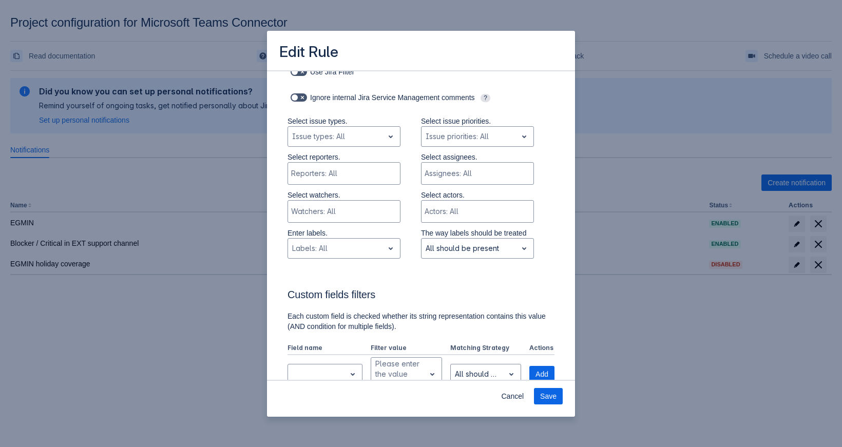
scroll to position [587, 0]
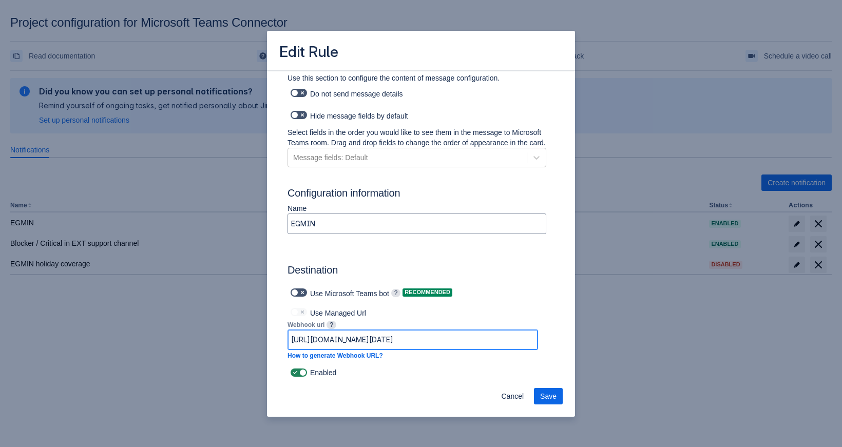
click at [419, 348] on input "[URL][DOMAIN_NAME][DATE]" at bounding box center [412, 340] width 249 height 18
paste input "[DOMAIN_NAME]:443/powerautomate/automations/direct/workflows/65e8adc660544a40b6…"
type input "[URL][DOMAIN_NAME]"
drag, startPoint x: 421, startPoint y: 343, endPoint x: -32, endPoint y: 389, distance: 455.0
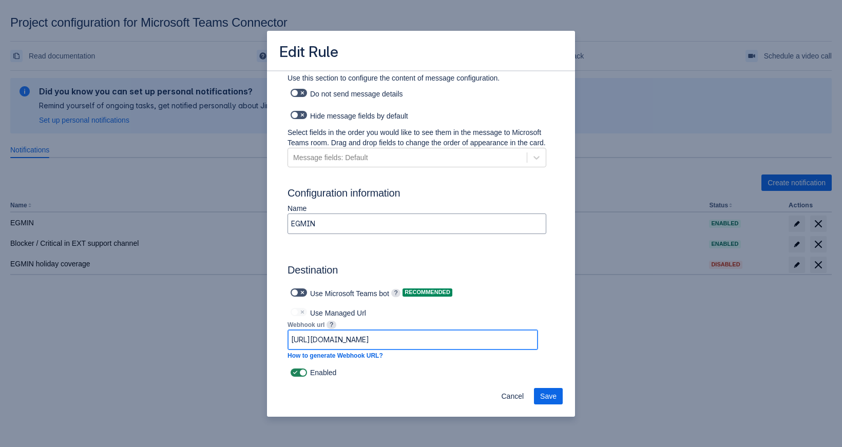
click at [288, 349] on input "[URL][DOMAIN_NAME]" at bounding box center [412, 340] width 249 height 18
click at [552, 395] on span "Save" at bounding box center [548, 396] width 16 height 16
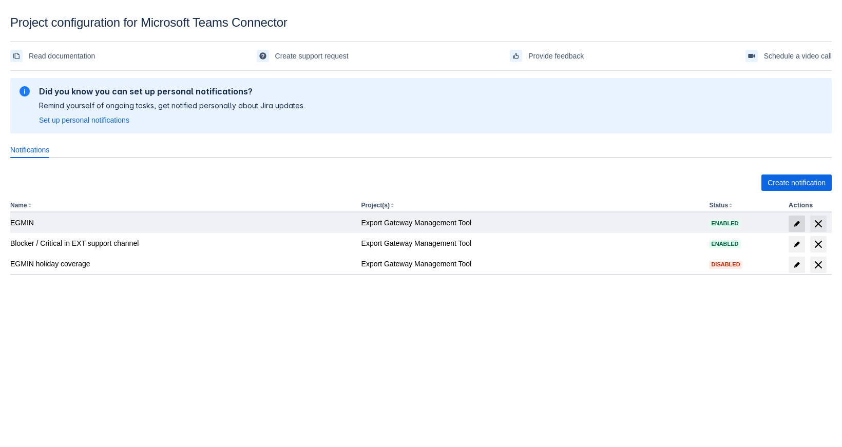
click at [795, 225] on span "edit" at bounding box center [796, 224] width 8 height 8
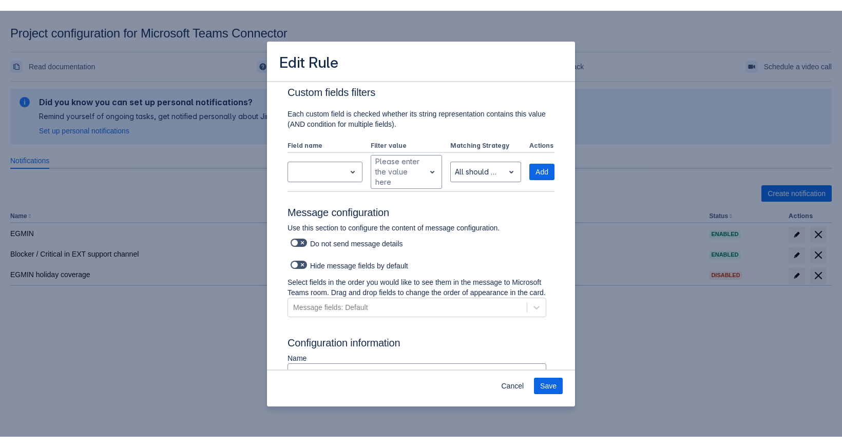
scroll to position [528, 0]
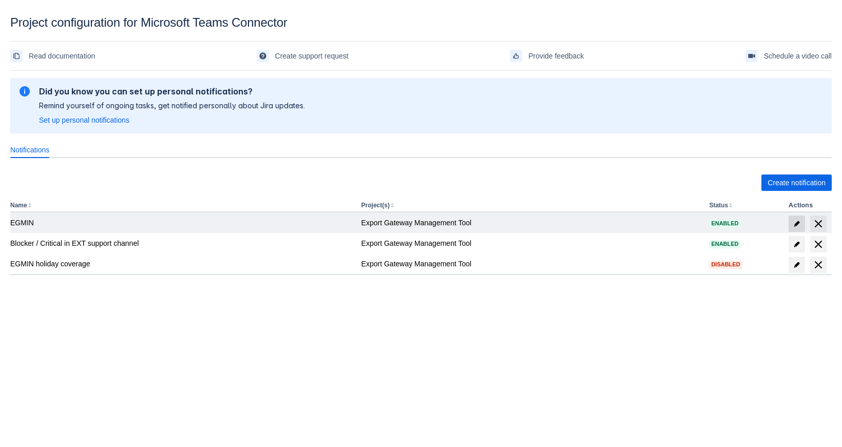
click at [797, 226] on span "edit" at bounding box center [796, 224] width 8 height 8
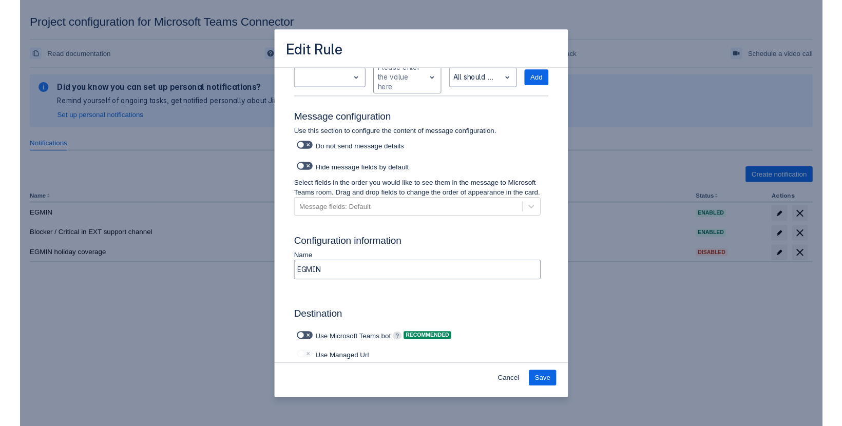
scroll to position [587, 0]
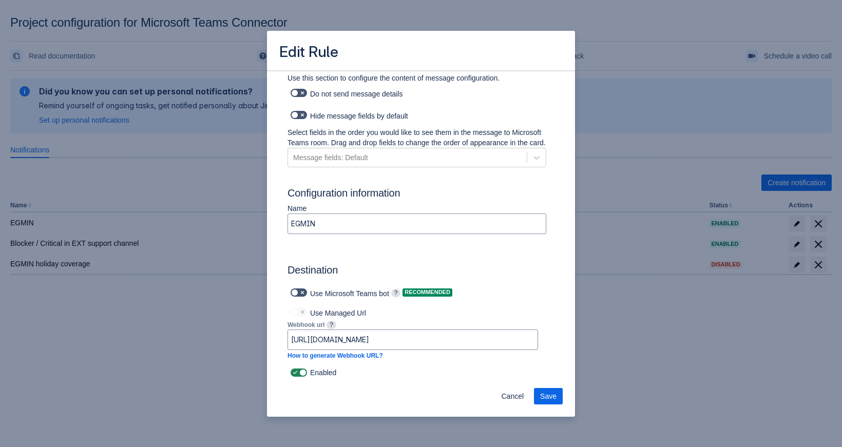
click at [512, 242] on div "Destination Use Microsoft Teams bot ? Recommended Use Managed Url Webhook url ?…" at bounding box center [416, 302] width 259 height 126
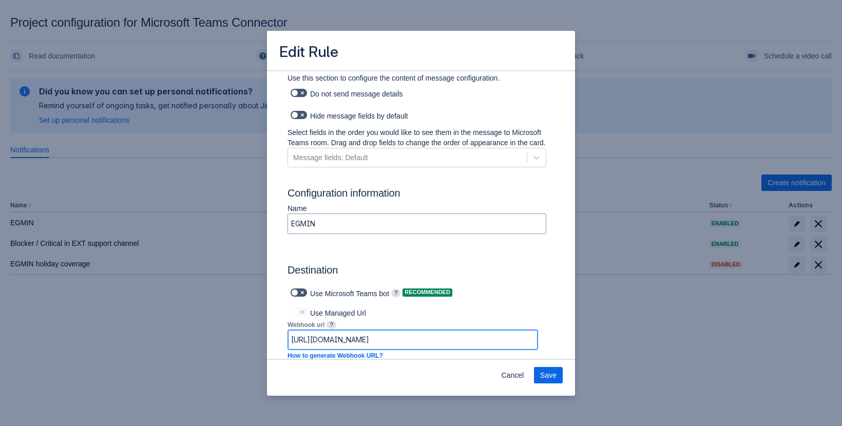
click at [489, 337] on input "[URL][DOMAIN_NAME]" at bounding box center [412, 340] width 249 height 18
paste input "d510a0d3742b4279863d1f4c46217f0e/triggers/manual/paths/invoke?api-version=1&sp=…"
type input "[URL][DOMAIN_NAME]"
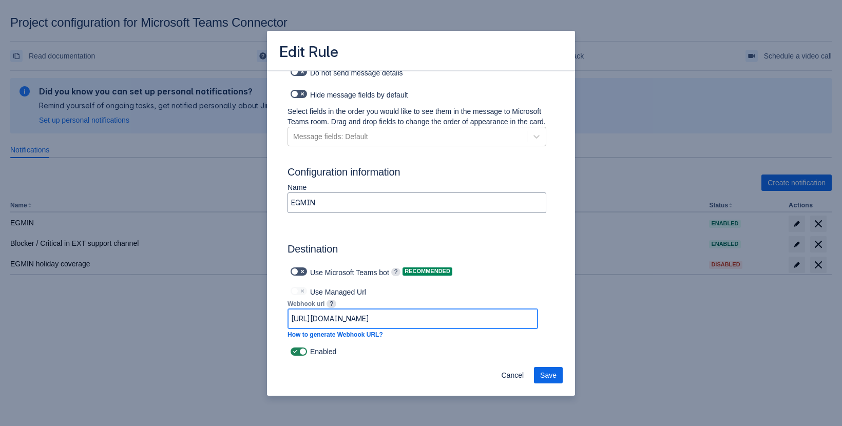
scroll to position [0, 0]
drag, startPoint x: 472, startPoint y: 338, endPoint x: 114, endPoint y: 385, distance: 360.8
click at [288, 328] on input "[URL][DOMAIN_NAME]" at bounding box center [412, 318] width 249 height 18
click at [555, 373] on span "Save" at bounding box center [548, 375] width 16 height 16
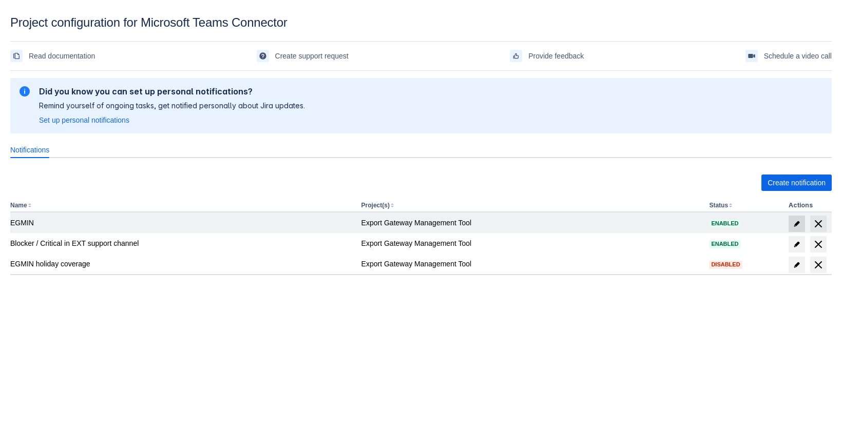
click at [797, 222] on span "edit" at bounding box center [796, 224] width 8 height 8
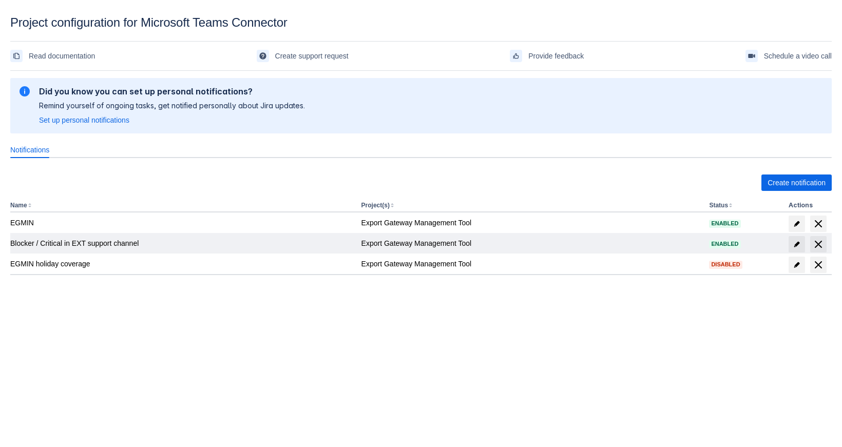
scroll to position [15, 0]
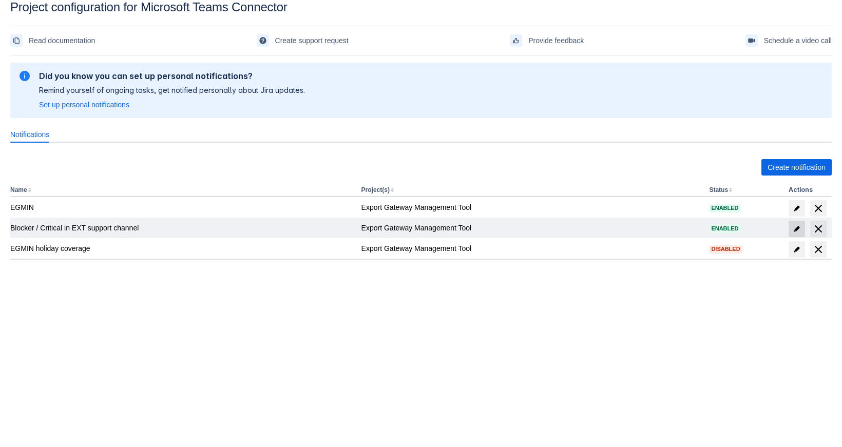
click at [800, 228] on span "edit" at bounding box center [796, 229] width 8 height 8
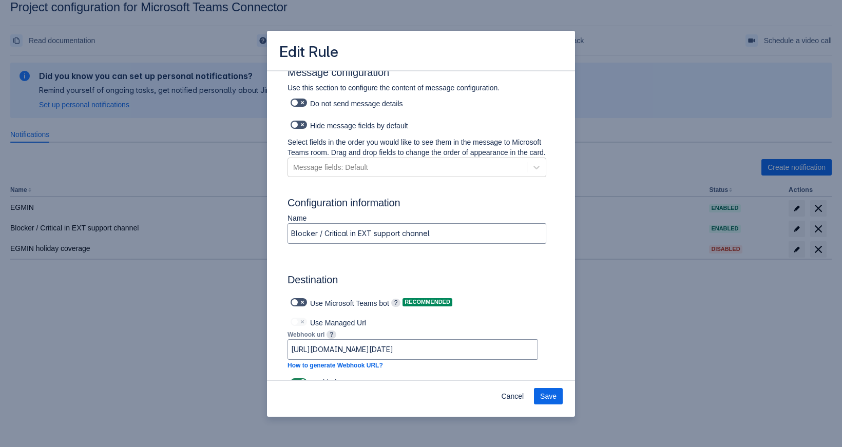
scroll to position [596, 0]
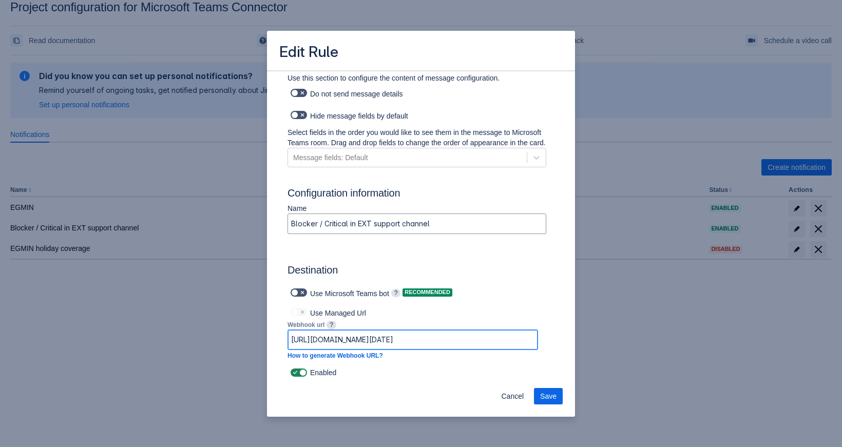
click at [411, 343] on input "https://prod-162.westeurope.logic.azure.com:443/workflows/03bd5baa940a406b961be…" at bounding box center [412, 340] width 249 height 18
paste input "default45e249c8de6f4184b2d7ab234d8824.dd.environment.api.powerplatform.com:443/…"
type input "https://default45e249c8de6f4184b2d7ab234d8824.dd.environment.api.powerplatform.…"
drag, startPoint x: 411, startPoint y: 343, endPoint x: 201, endPoint y: 346, distance: 209.9
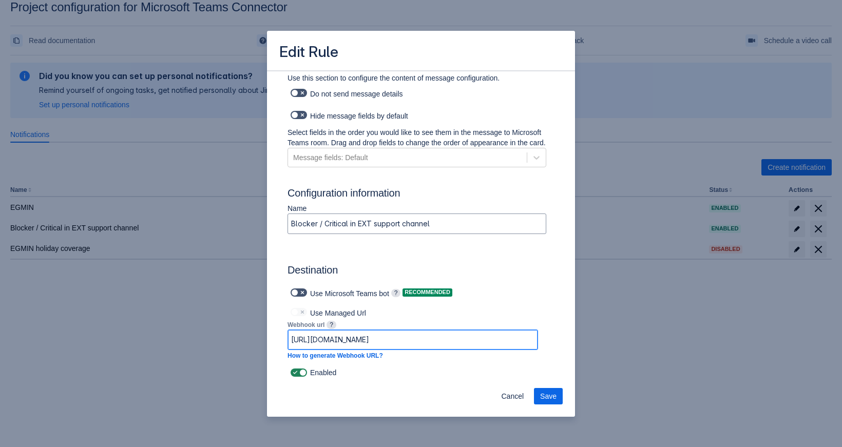
click at [288, 346] on input "[URL][DOMAIN_NAME]" at bounding box center [412, 340] width 249 height 18
click at [542, 395] on span "Save" at bounding box center [548, 396] width 16 height 16
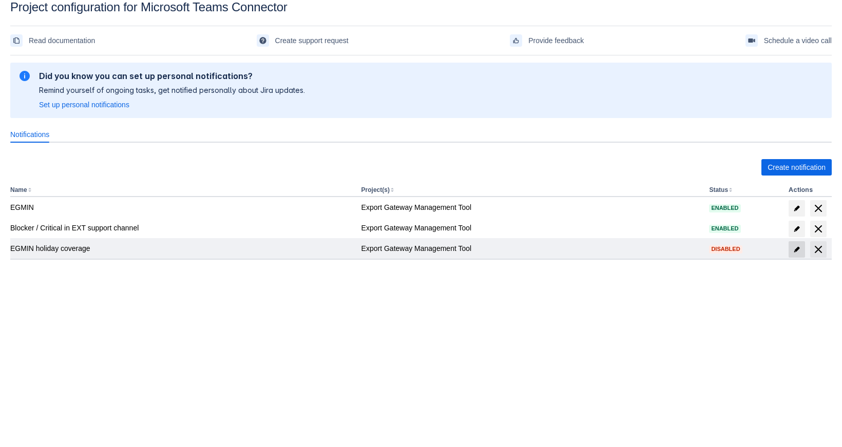
click at [796, 250] on span "edit" at bounding box center [796, 249] width 8 height 8
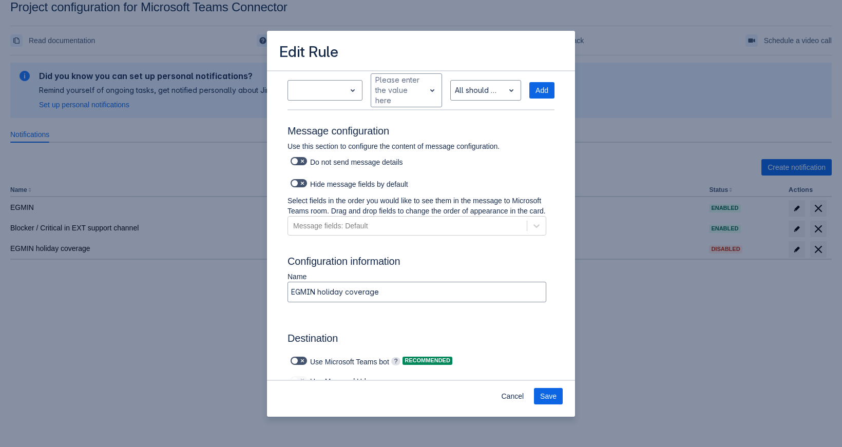
scroll to position [596, 0]
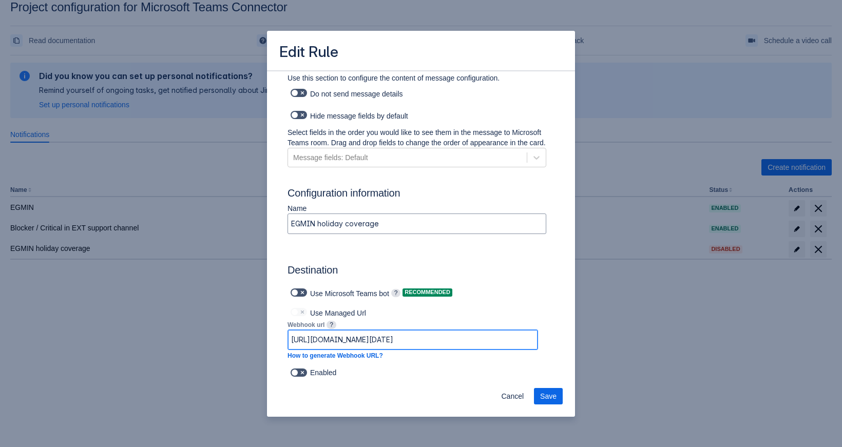
click at [421, 339] on input "https://prod-49.westeurope.logic.azure.com:443/workflows/8de6a89d5d3b4759bb84e5…" at bounding box center [412, 340] width 249 height 18
paste input "default45e249c8de6f4184b2d7ab234d8824.dd.environment.api.powerplatform.com:443/…"
type input "https://default45e249c8de6f4184b2d7ab234d8824.dd.environment.api.powerplatform.…"
drag, startPoint x: 421, startPoint y: 339, endPoint x: -61, endPoint y: 341, distance: 481.9
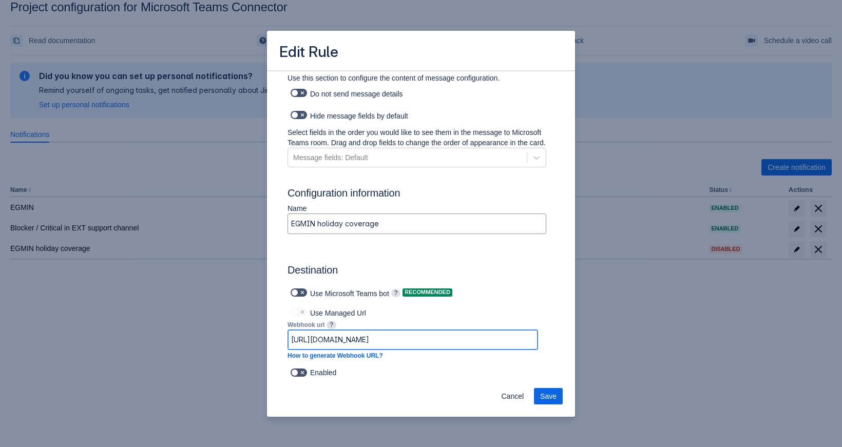
click at [288, 341] on input "https://default45e249c8de6f4184b2d7ab234d8824.dd.environment.api.powerplatform.…" at bounding box center [412, 340] width 249 height 18
click at [543, 397] on span "Save" at bounding box center [548, 396] width 16 height 16
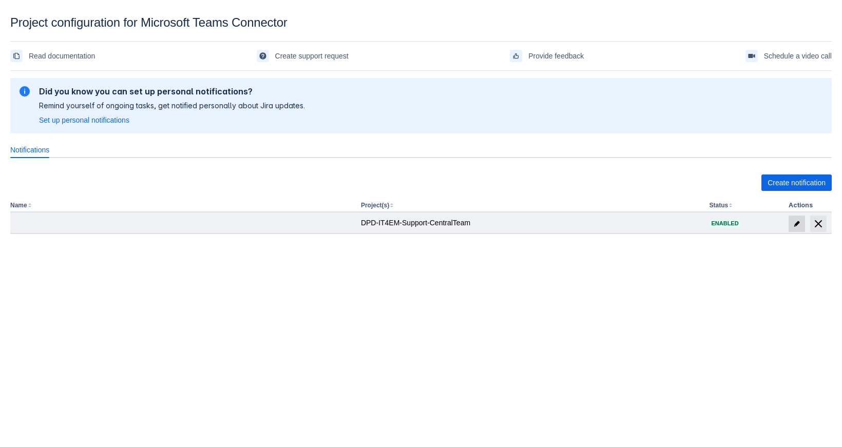
click at [792, 224] on span "edit" at bounding box center [796, 224] width 8 height 8
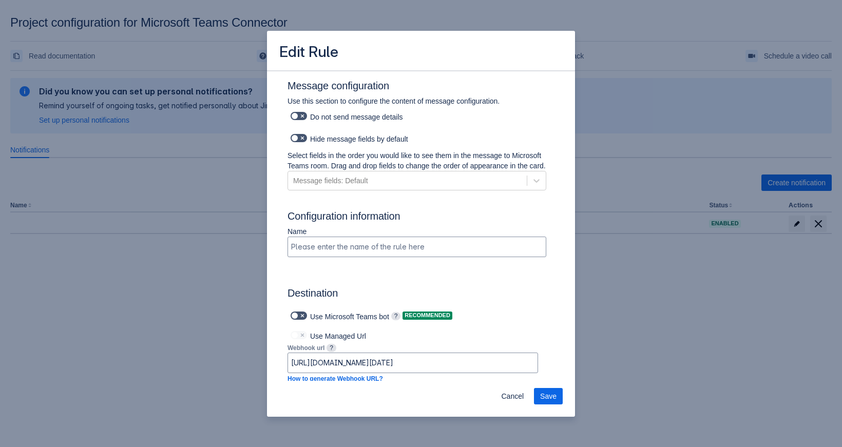
scroll to position [633, 0]
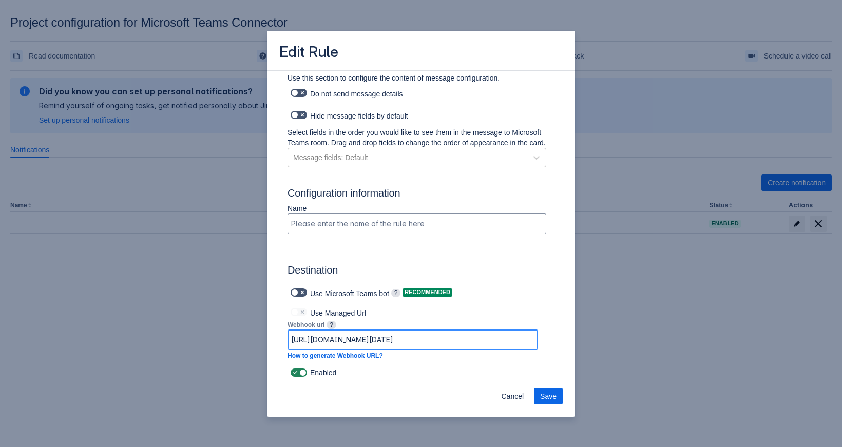
click at [405, 341] on input "[URL][DOMAIN_NAME][DATE]" at bounding box center [412, 340] width 249 height 18
paste input "[DOMAIN_NAME]:443/powerautomate/automations/direct/workflows/1faed154c5ba48a980…"
type input "[URL][DOMAIN_NAME]"
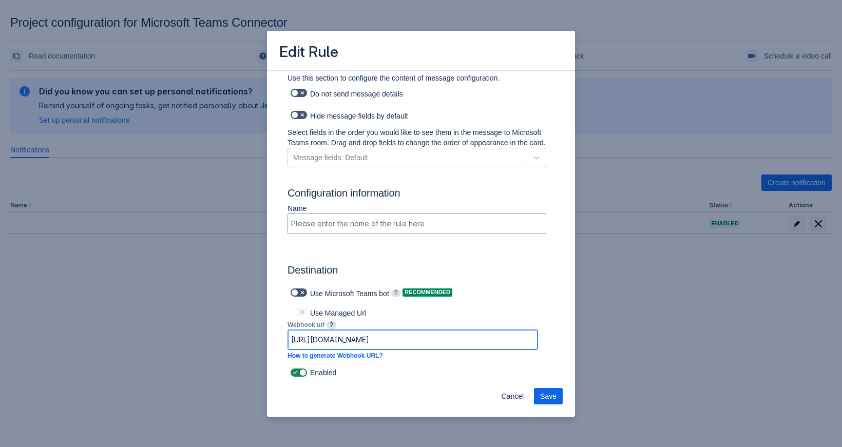
scroll to position [0, 0]
drag, startPoint x: 474, startPoint y: 343, endPoint x: 91, endPoint y: 375, distance: 383.7
click at [288, 349] on input "[URL][DOMAIN_NAME]" at bounding box center [412, 340] width 249 height 18
click at [558, 402] on button "Save" at bounding box center [548, 396] width 29 height 16
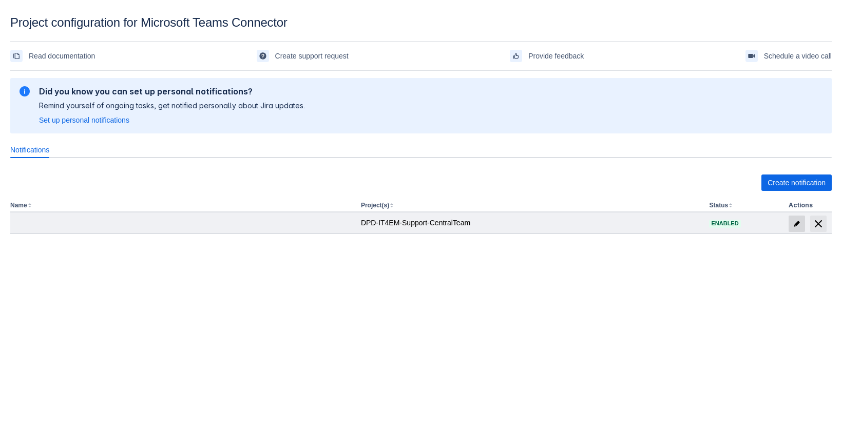
click at [801, 226] on span at bounding box center [796, 224] width 16 height 16
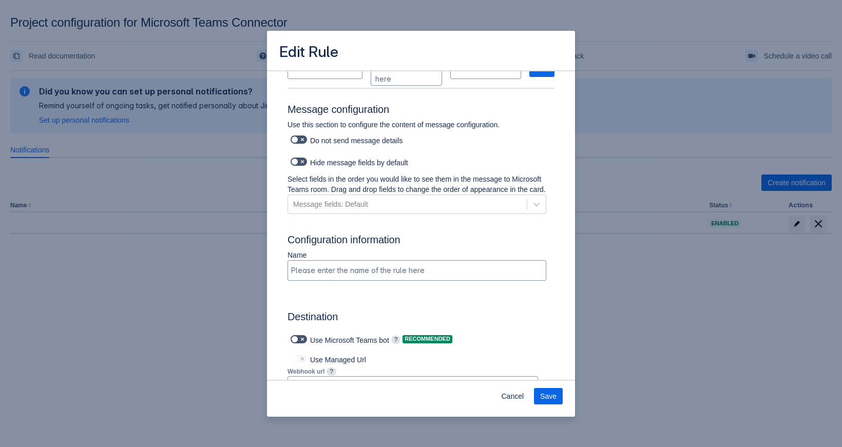
scroll to position [633, 0]
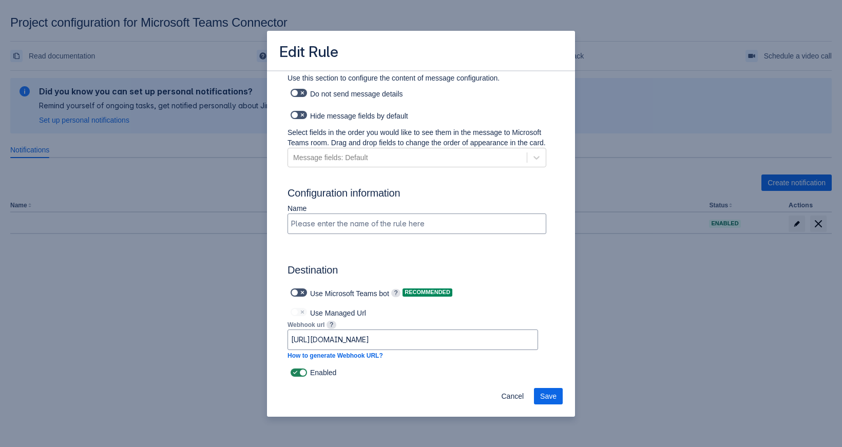
click at [181, 269] on div "Edit Rule Log into Microsoft Teams Please log into Microsoft Teams before setti…" at bounding box center [421, 223] width 842 height 447
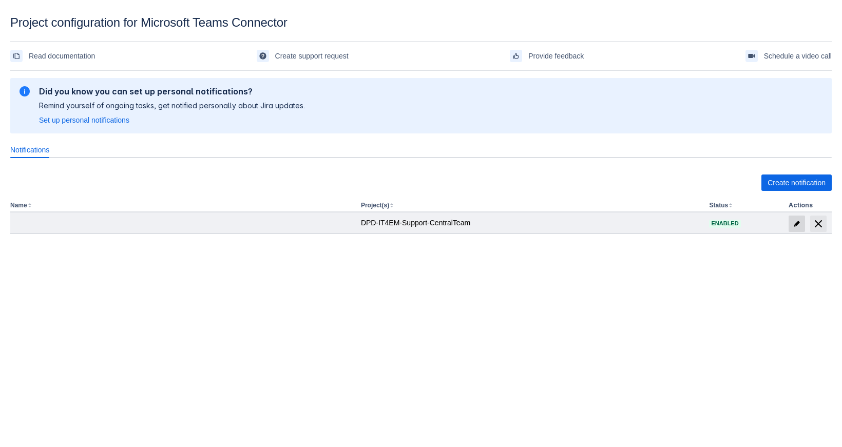
click at [798, 221] on span "edit" at bounding box center [796, 224] width 8 height 8
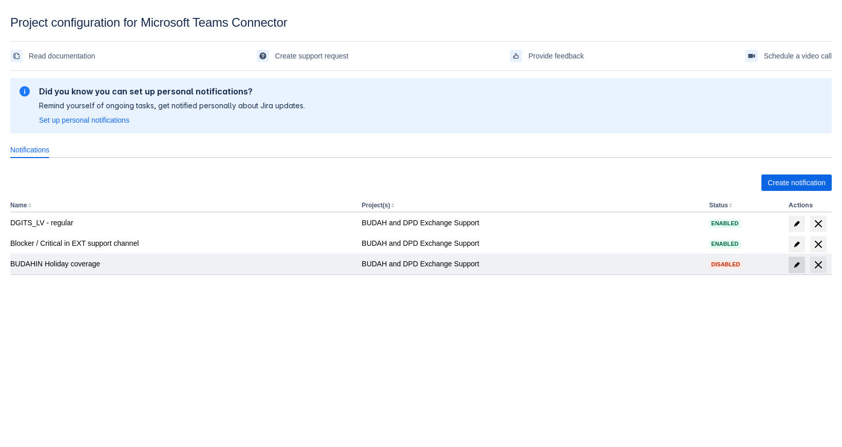
click at [797, 265] on span "edit" at bounding box center [796, 265] width 8 height 8
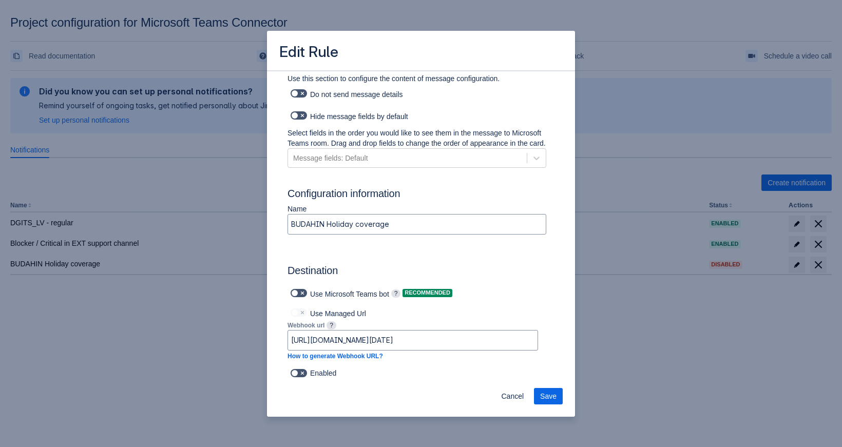
scroll to position [642, 0]
click at [440, 346] on input "[URL][DOMAIN_NAME][DATE]" at bounding box center [412, 340] width 249 height 18
paste input "[DOMAIN_NAME]:443/powerautomate/automations/direct/workflows/971bb7b9e3294a8580…"
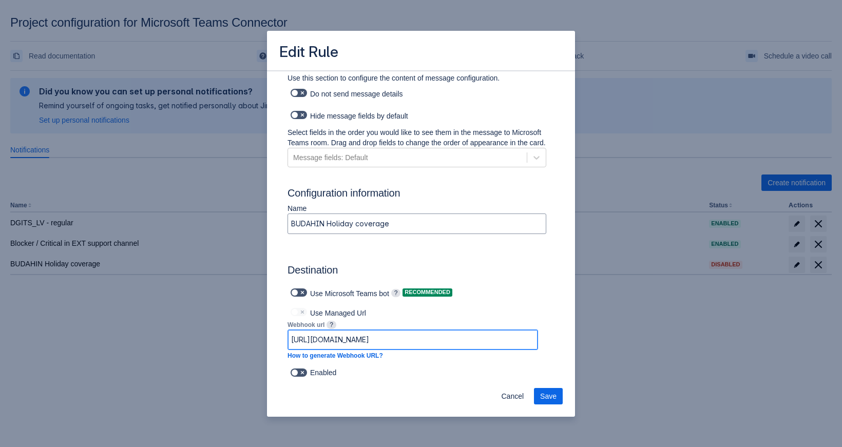
scroll to position [0, 0]
drag, startPoint x: 435, startPoint y: 345, endPoint x: 124, endPoint y: 371, distance: 312.1
click at [288, 349] on input "https://default45e249c8de6f4184b2d7ab234d8824.dd.environment.api.powerplatform.…" at bounding box center [412, 340] width 249 height 18
type input "https://default45e249c8de6f4184b2d7ab234d8824.dd.environment.api.powerplatform.…"
click at [542, 377] on div "Enabled" at bounding box center [420, 372] width 267 height 14
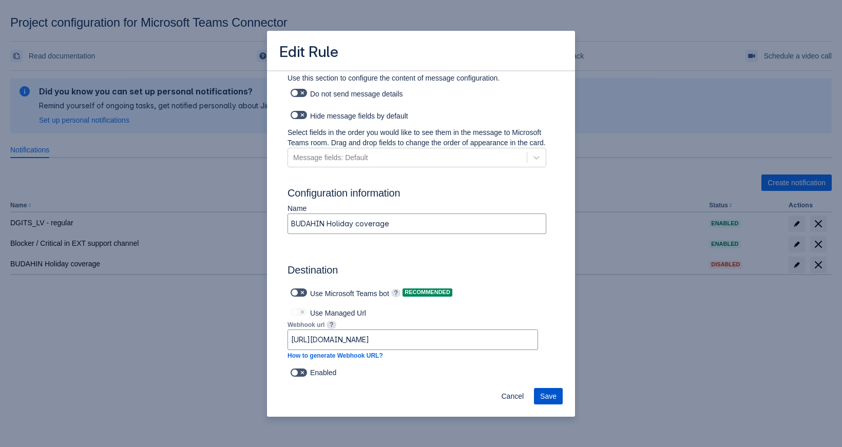
click at [550, 395] on span "Save" at bounding box center [548, 396] width 16 height 16
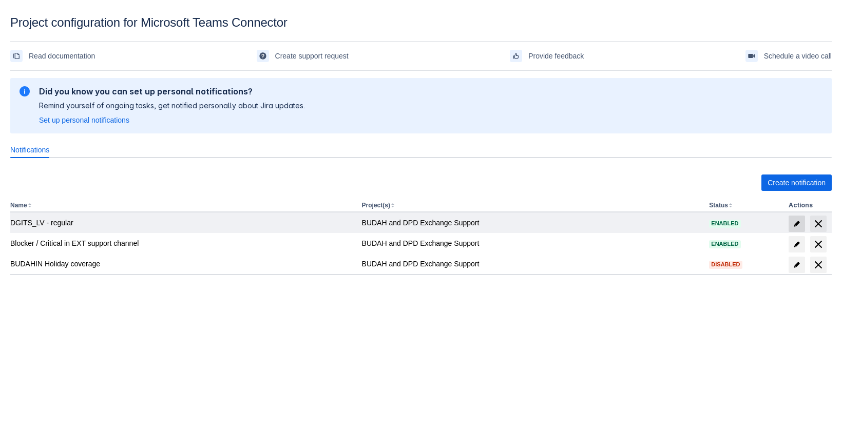
click at [794, 219] on span at bounding box center [796, 224] width 16 height 16
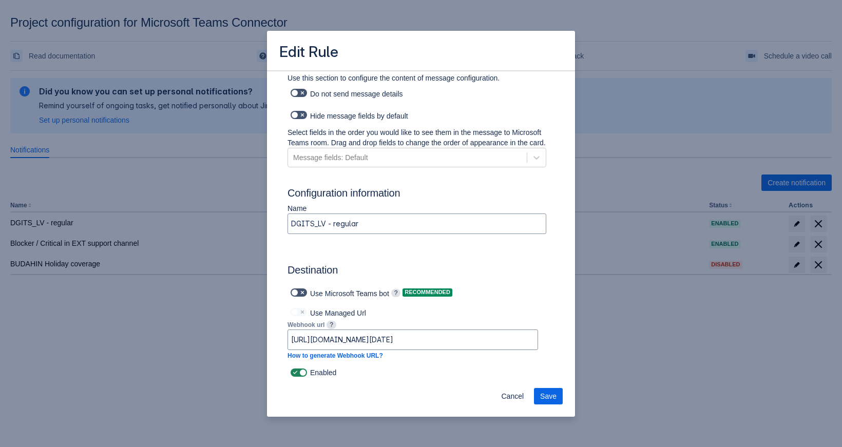
scroll to position [633, 0]
click at [444, 340] on input "https://prod-225.westeurope.logic.azure.com:443/workflows/9f83cadaeb0f4244816c2…" at bounding box center [412, 340] width 249 height 18
paste input "default45e249c8de6f4184b2d7ab234d8824.dd.environment.api.powerplatform.com:443/…"
type input "https://default45e249c8de6f4184b2d7ab234d8824.dd.environment.api.powerplatform.…"
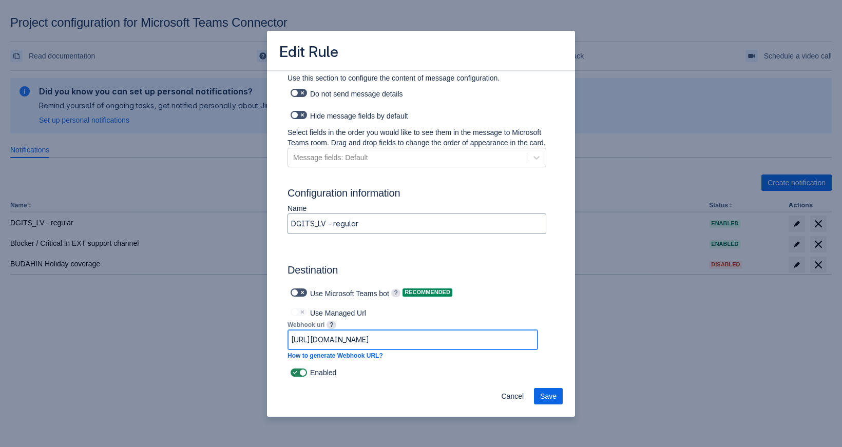
drag, startPoint x: 445, startPoint y: 339, endPoint x: 172, endPoint y: 345, distance: 273.6
click at [288, 345] on input "https://default45e249c8de6f4184b2d7ab234d8824.dd.environment.api.powerplatform.…" at bounding box center [412, 340] width 249 height 18
click at [545, 395] on span "Save" at bounding box center [548, 396] width 16 height 16
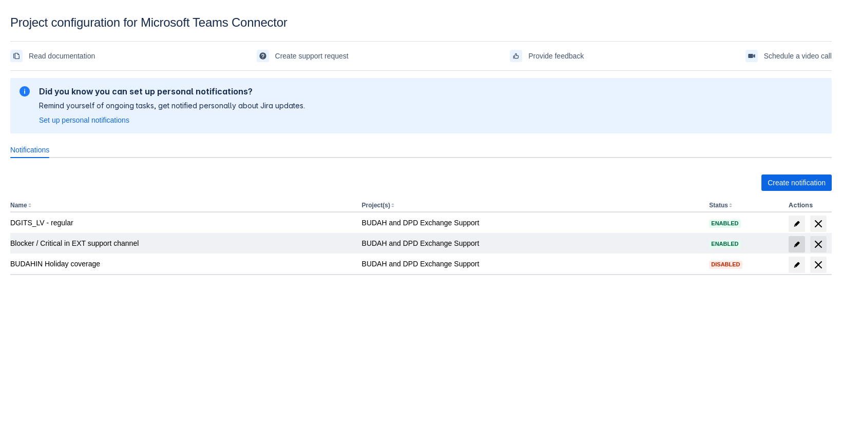
click at [794, 241] on span "edit" at bounding box center [796, 244] width 8 height 8
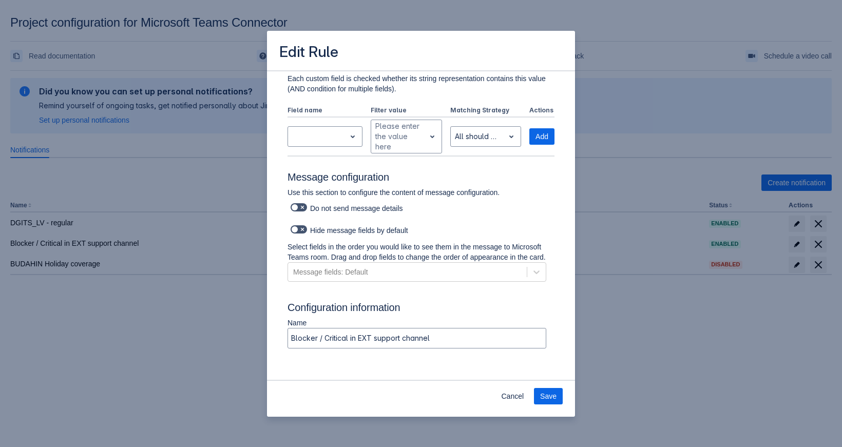
scroll to position [642, 0]
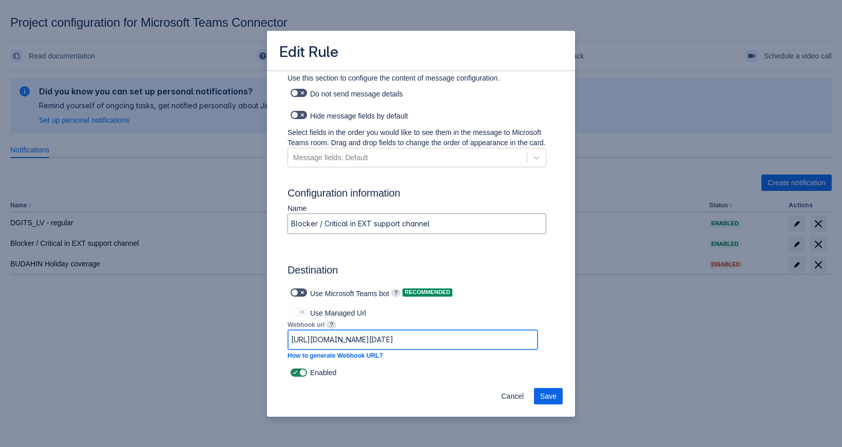
click at [383, 340] on input "https://prod-162.westeurope.logic.azure.com:443/workflows/03bd5baa940a406b961be…" at bounding box center [412, 340] width 249 height 18
paste input "default45e249c8de6f4184b2d7ab234d8824.dd.environment.api.powerplatform.com:443/…"
type input "[URL][DOMAIN_NAME]"
drag, startPoint x: 383, startPoint y: 340, endPoint x: 71, endPoint y: 342, distance: 312.1
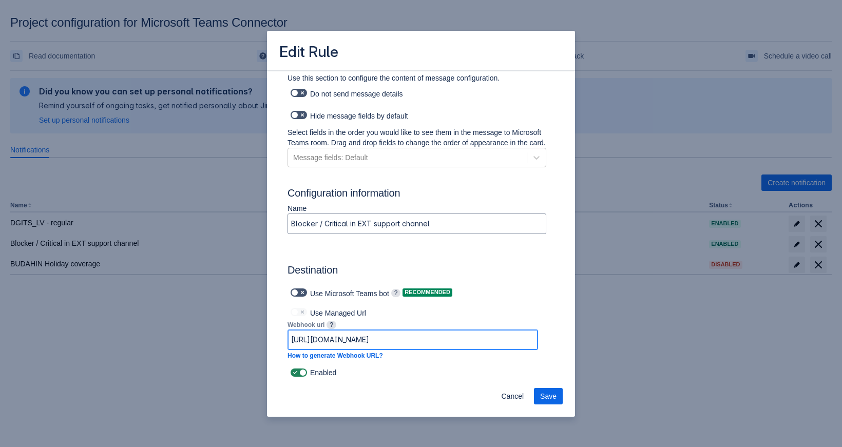
click at [288, 342] on input "[URL][DOMAIN_NAME]" at bounding box center [412, 340] width 249 height 18
click at [551, 395] on span "Save" at bounding box center [548, 396] width 16 height 16
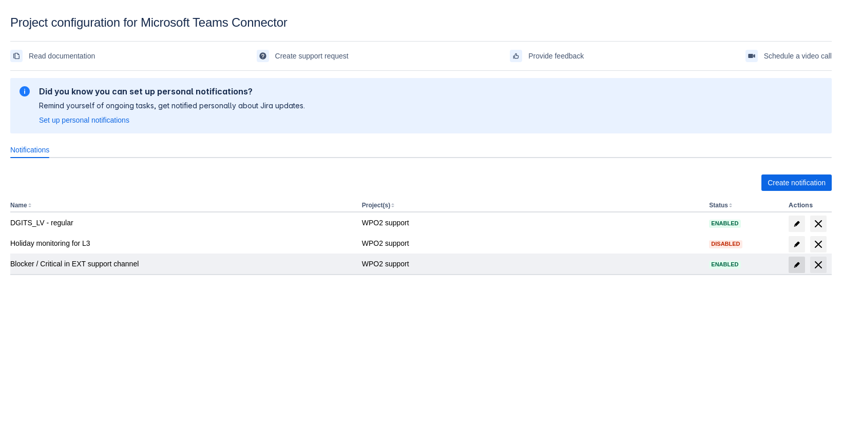
click at [799, 263] on span "edit" at bounding box center [796, 265] width 8 height 8
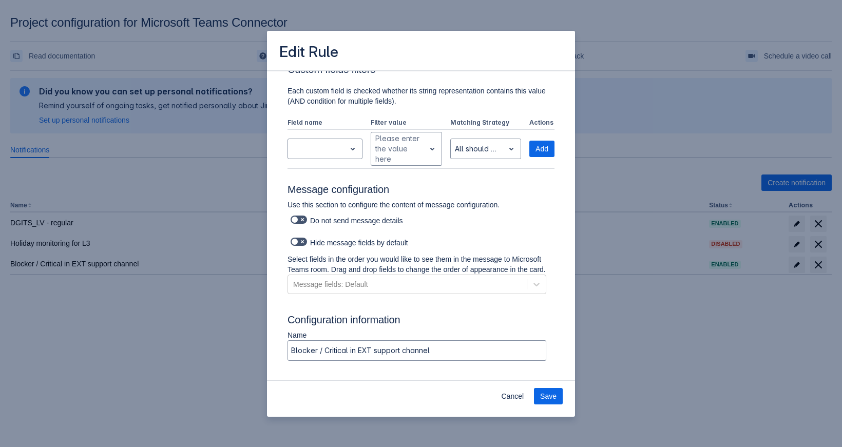
scroll to position [596, 0]
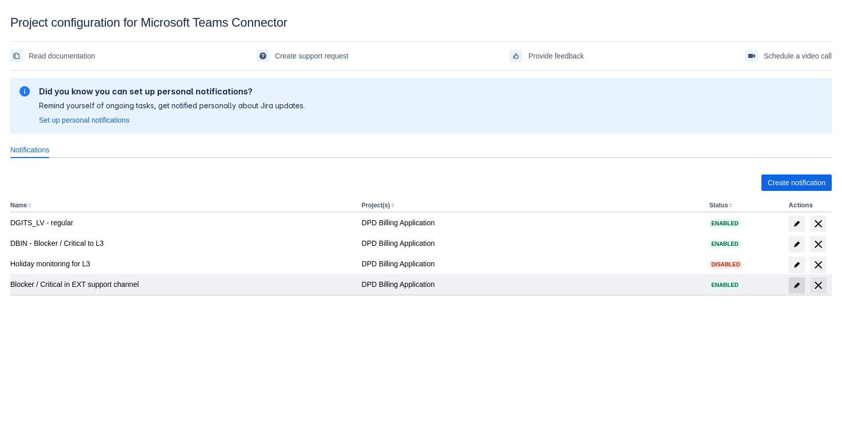
click at [796, 290] on span at bounding box center [796, 285] width 16 height 16
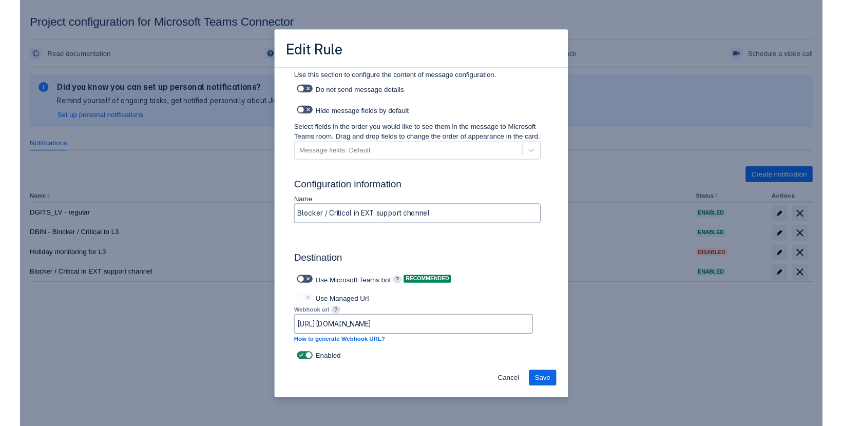
scroll to position [596, 0]
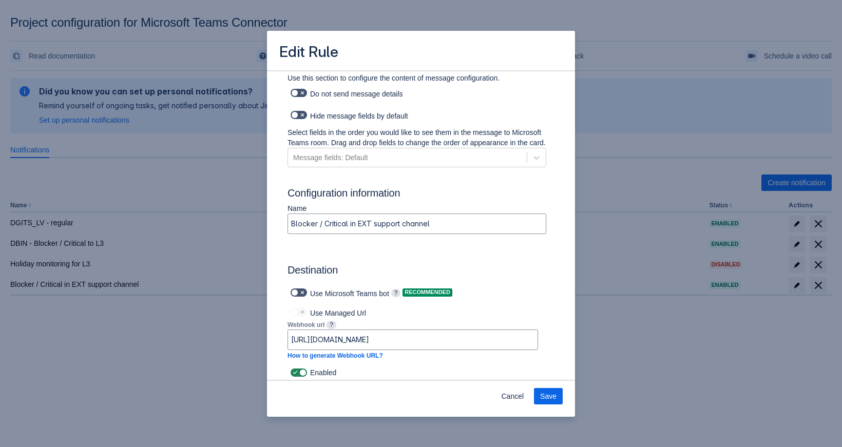
click at [467, 312] on div "Use Managed Url" at bounding box center [412, 312] width 250 height 14
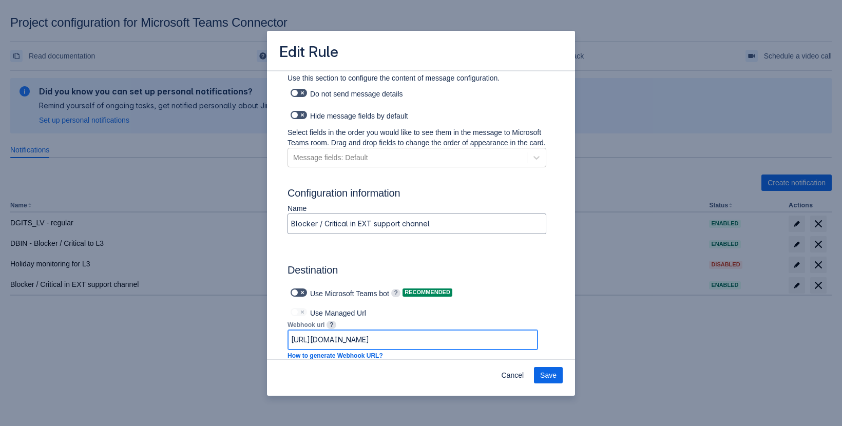
click at [389, 335] on input "[URL][DOMAIN_NAME]" at bounding box center [412, 340] width 249 height 18
paste input "03bd5baa940a406b961be6f46fbd0168/triggers/manual/paths/invoke?api-version=1&sp=…"
type input "[URL][DOMAIN_NAME]"
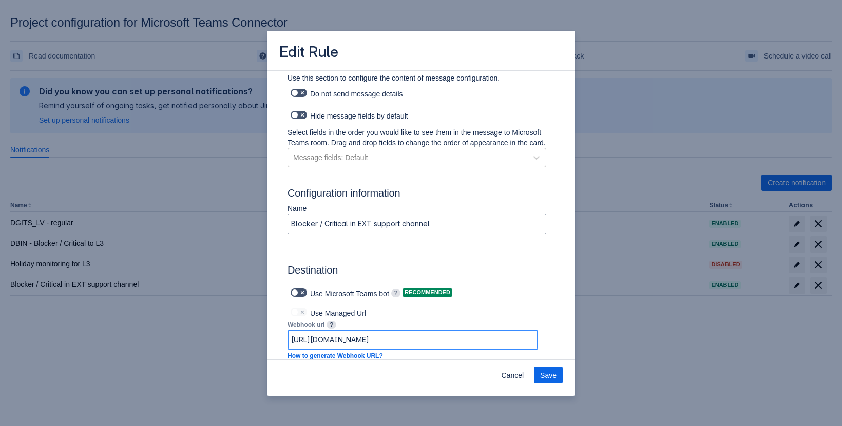
scroll to position [0, 895]
click at [553, 373] on span "Save" at bounding box center [548, 375] width 16 height 16
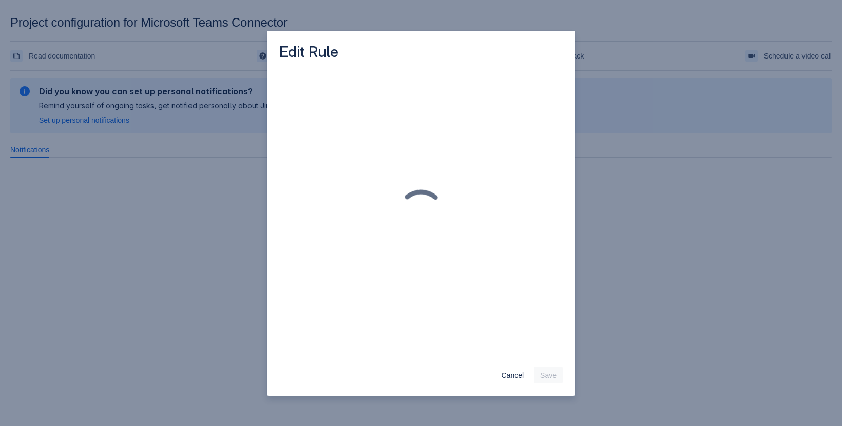
scroll to position [0, 0]
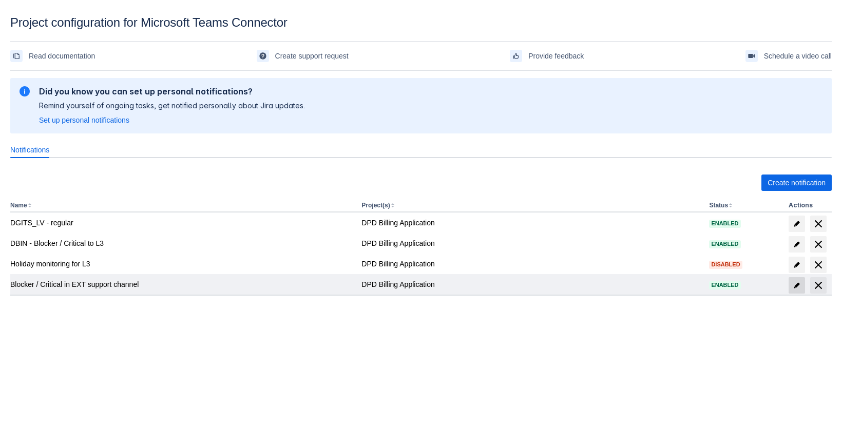
click at [796, 286] on span "edit" at bounding box center [796, 285] width 8 height 8
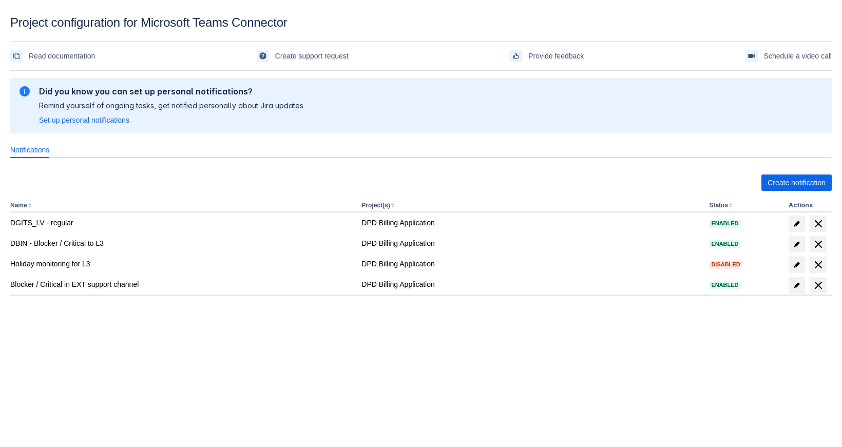
scroll to position [15, 0]
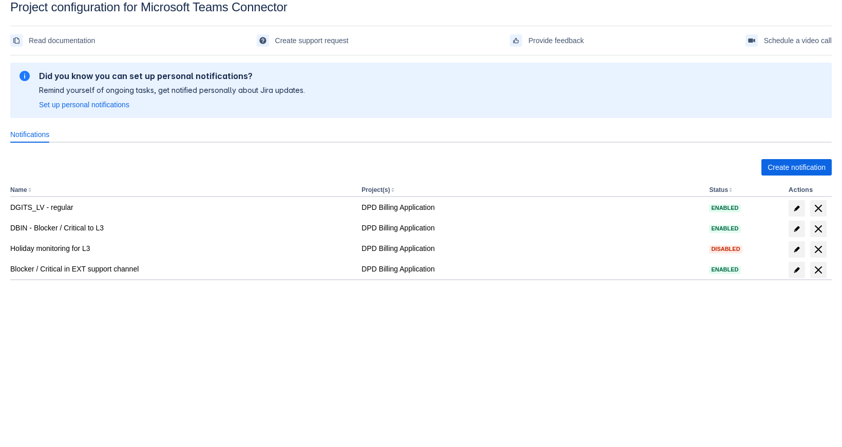
click at [531, 337] on div "Please refresh the page and try again. If the issue persist please contact supp…" at bounding box center [420, 199] width 821 height 278
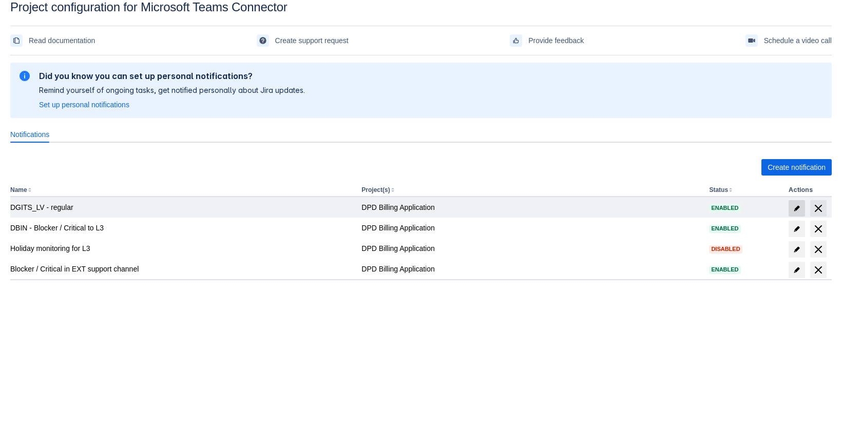
click at [794, 206] on span "edit" at bounding box center [796, 208] width 8 height 8
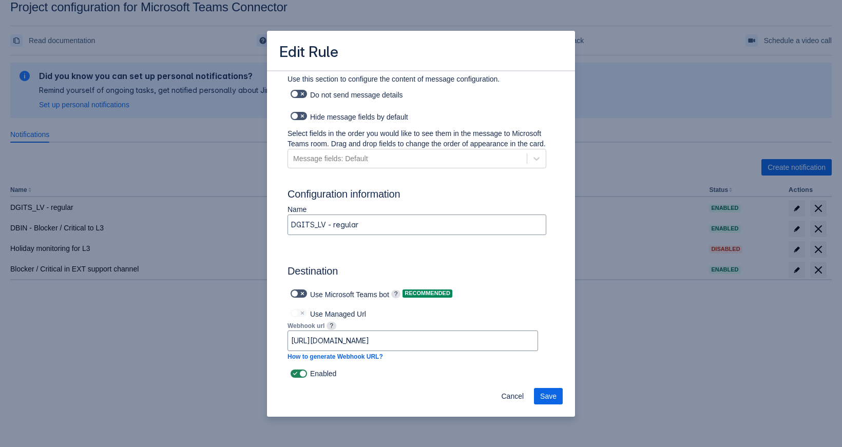
scroll to position [587, 0]
click at [698, 307] on div "Edit Rule Log into Microsoft Teams Please log into Microsoft Teams before setti…" at bounding box center [421, 223] width 842 height 447
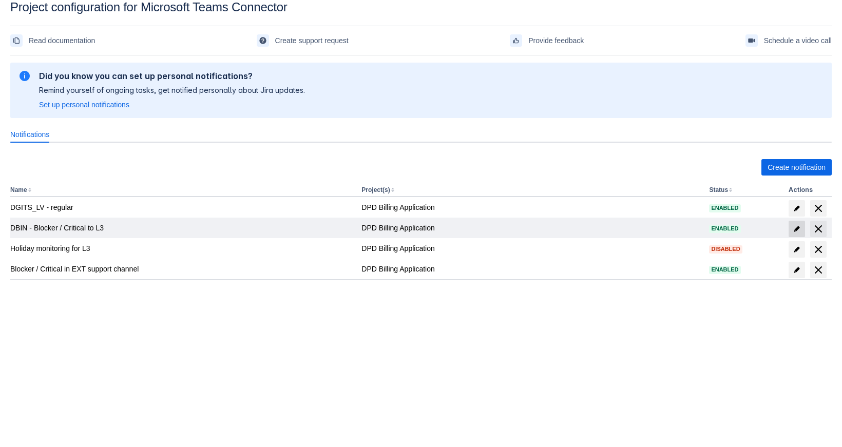
click at [798, 230] on span "edit" at bounding box center [796, 229] width 8 height 8
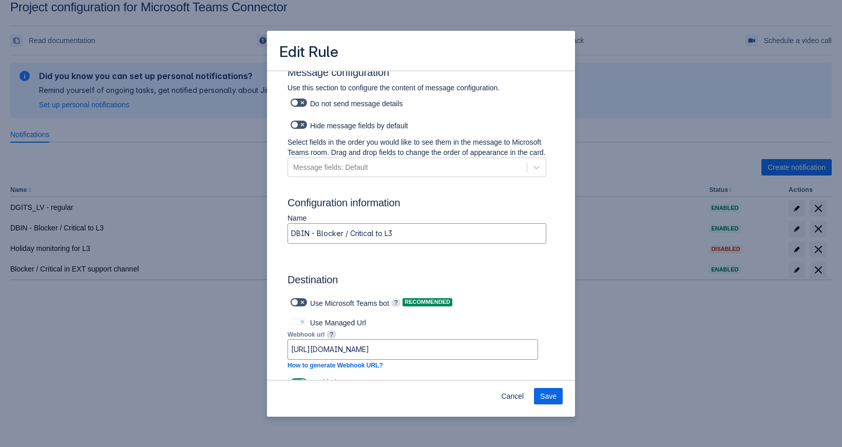
scroll to position [596, 0]
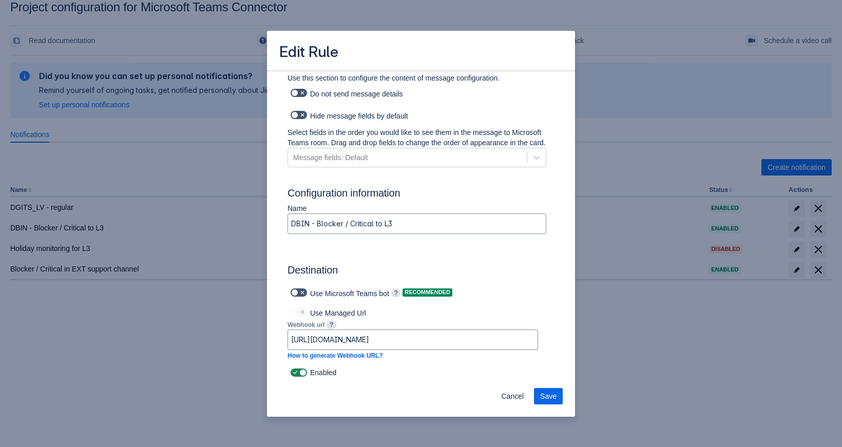
click at [634, 314] on div "Edit Rule Log into Microsoft Teams Please log into Microsoft Teams before setti…" at bounding box center [421, 223] width 842 height 447
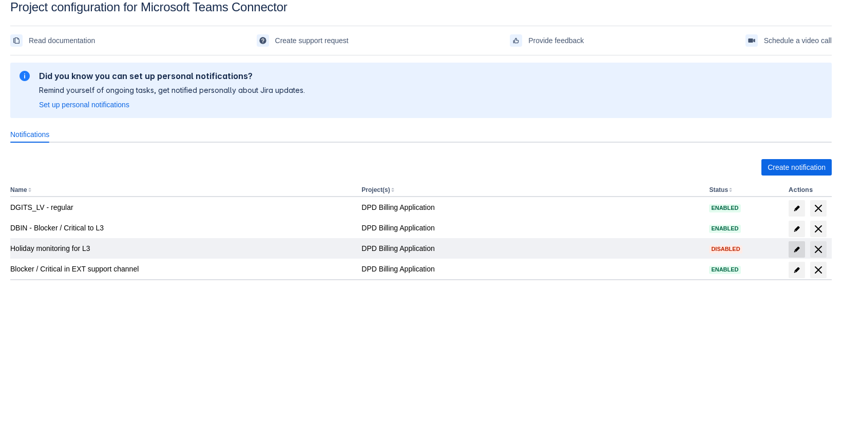
click at [797, 255] on span at bounding box center [796, 249] width 16 height 16
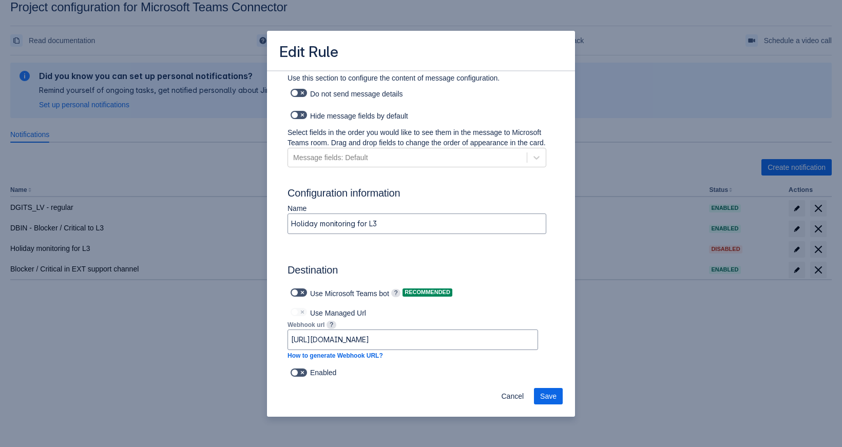
click at [638, 332] on div "Edit Rule Log into Microsoft Teams Please log into Microsoft Teams before setti…" at bounding box center [421, 223] width 842 height 447
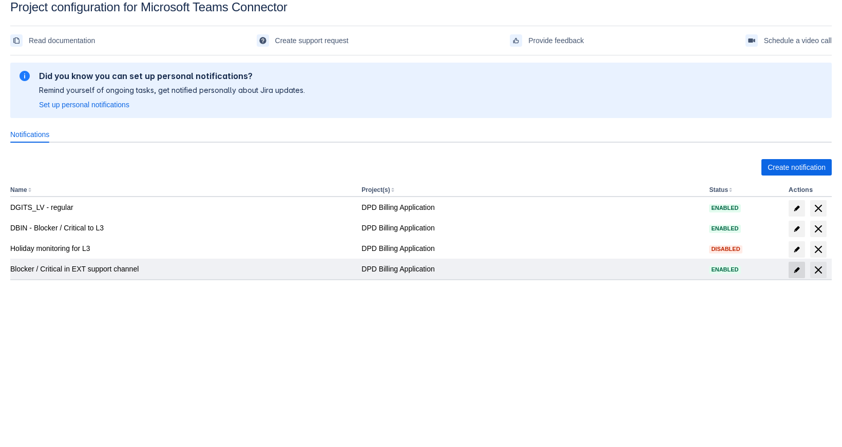
click at [799, 268] on span "edit" at bounding box center [796, 270] width 8 height 8
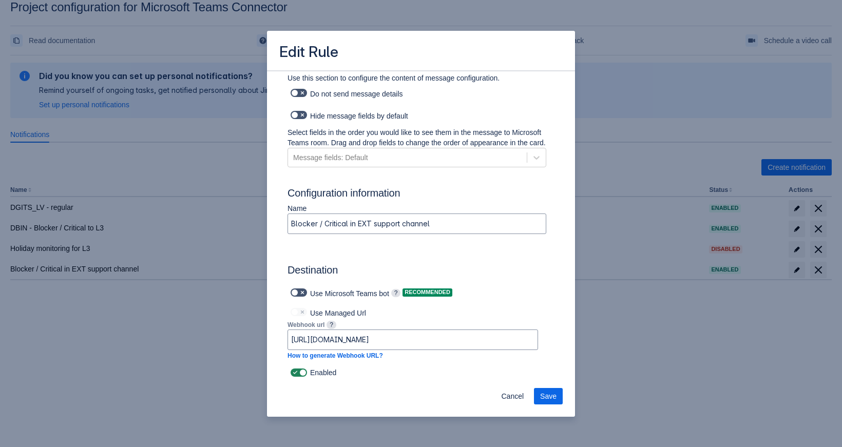
click at [608, 344] on div "Edit Rule Log into Microsoft Teams Please log into Microsoft Teams before setti…" at bounding box center [421, 223] width 842 height 447
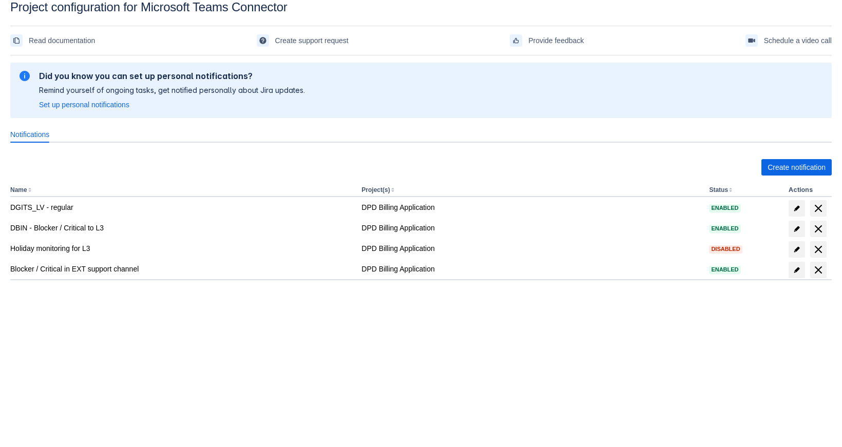
click at [222, 389] on body "Project configuration for Microsoft Teams Connector Read documentation Create s…" at bounding box center [421, 223] width 842 height 447
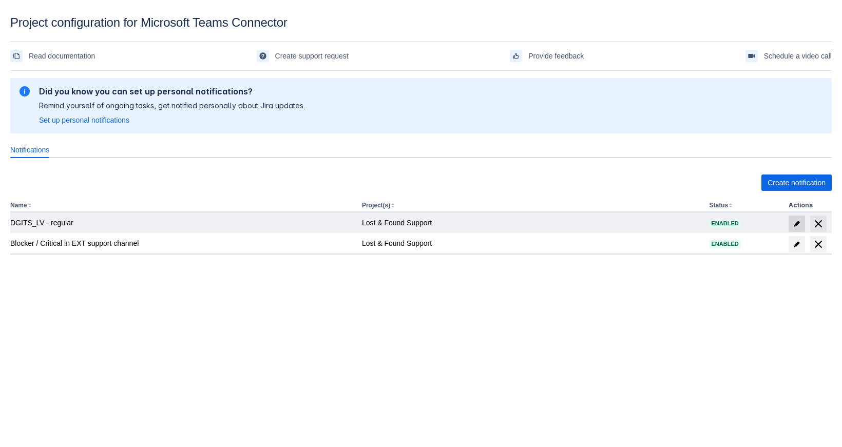
click at [797, 224] on span "edit" at bounding box center [796, 224] width 8 height 8
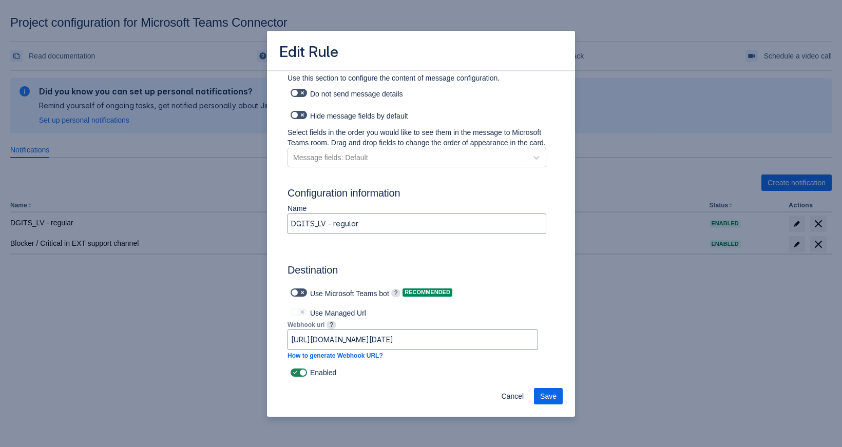
scroll to position [633, 0]
click at [404, 344] on input "[URL][DOMAIN_NAME][DATE]" at bounding box center [412, 340] width 249 height 18
paste input "[DOMAIN_NAME]:443/powerautomate/automations/direct/workflows/7a3db456458b489981…"
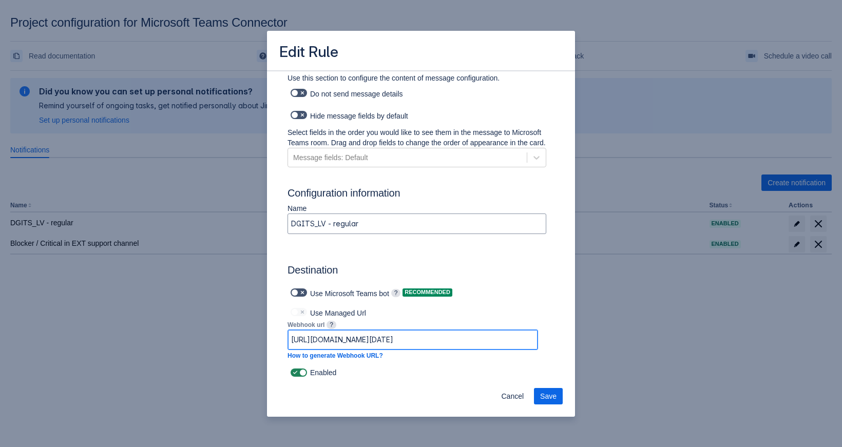
type input "[URL][DOMAIN_NAME]"
drag, startPoint x: 425, startPoint y: 341, endPoint x: 211, endPoint y: 361, distance: 214.9
click at [288, 349] on input "[URL][DOMAIN_NAME]" at bounding box center [412, 340] width 249 height 18
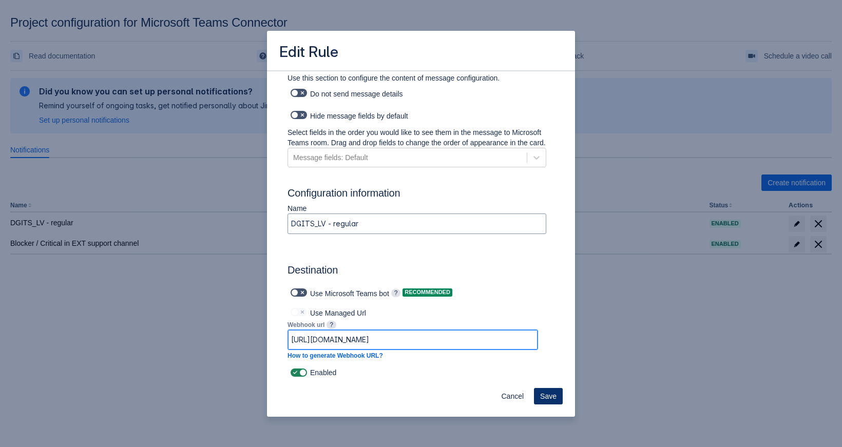
click at [542, 403] on span "Save" at bounding box center [548, 396] width 16 height 16
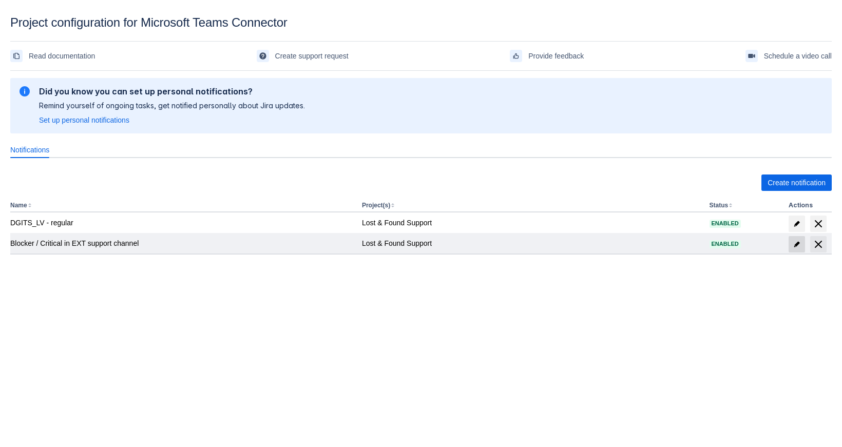
click at [797, 243] on span "edit" at bounding box center [796, 244] width 8 height 8
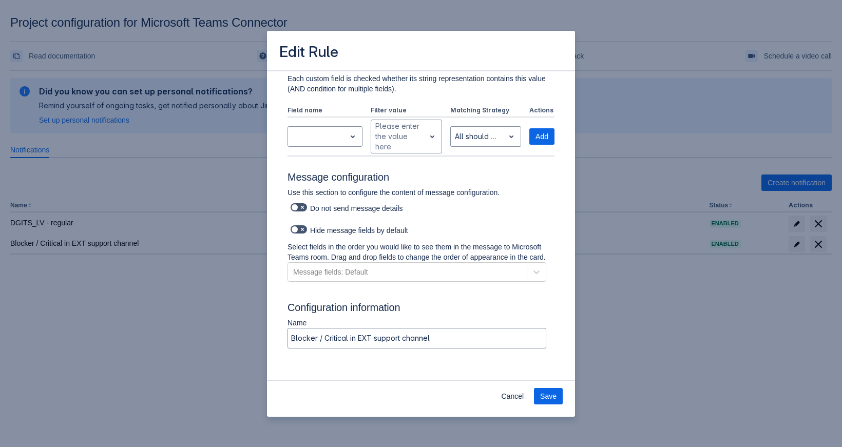
scroll to position [642, 0]
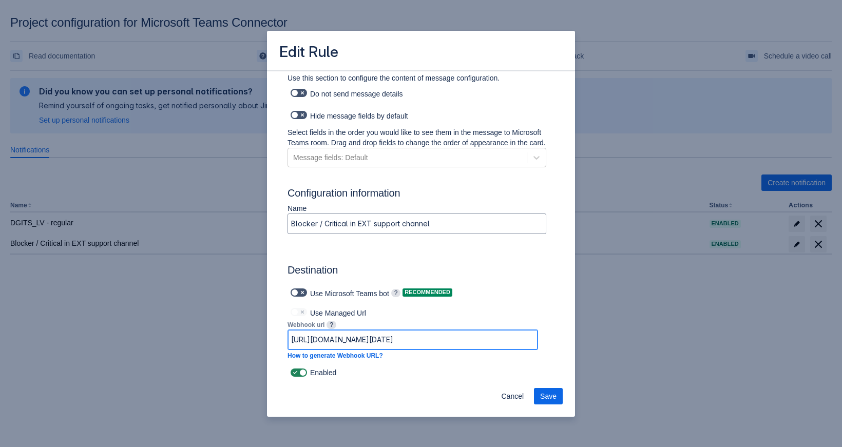
click at [439, 340] on input "[URL][DOMAIN_NAME][DATE]" at bounding box center [412, 340] width 249 height 18
paste input "[DOMAIN_NAME]:443/powerautomate/automations/direct/workflows/03bd5baa940a406b96…"
type input "[URL][DOMAIN_NAME]"
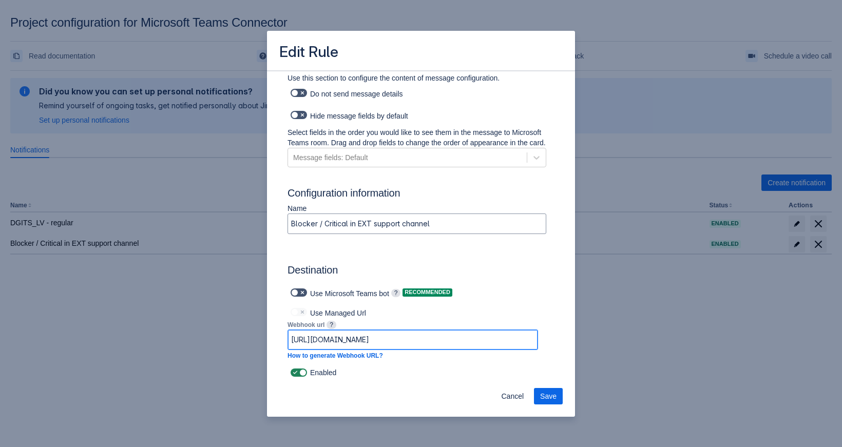
scroll to position [0, 895]
click at [555, 396] on span "Save" at bounding box center [548, 396] width 16 height 16
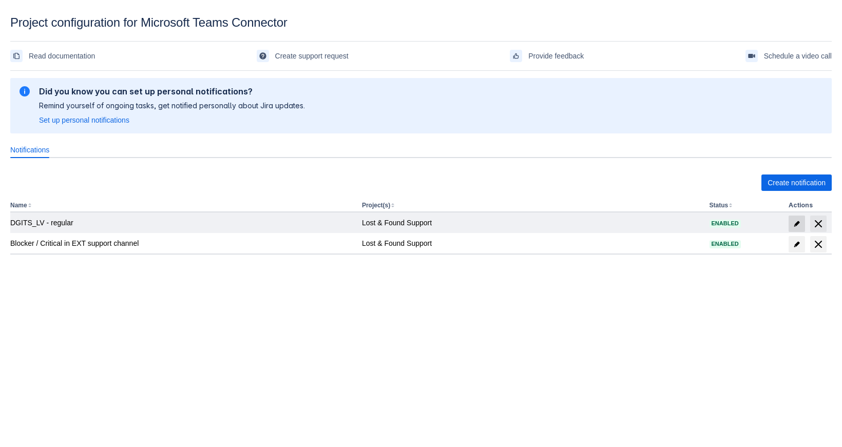
click at [789, 222] on span at bounding box center [796, 224] width 16 height 16
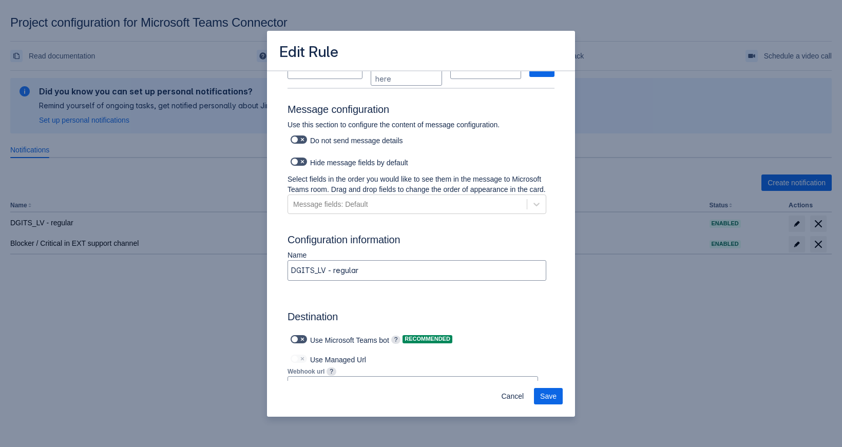
scroll to position [633, 0]
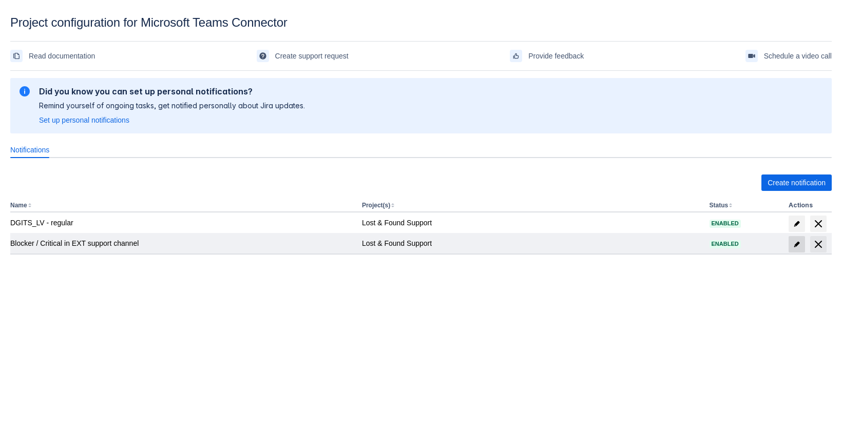
click at [794, 246] on span "edit" at bounding box center [796, 244] width 8 height 8
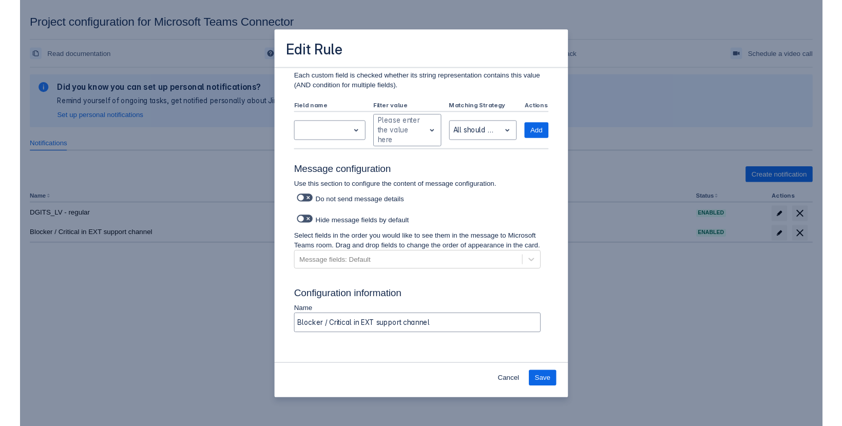
scroll to position [642, 0]
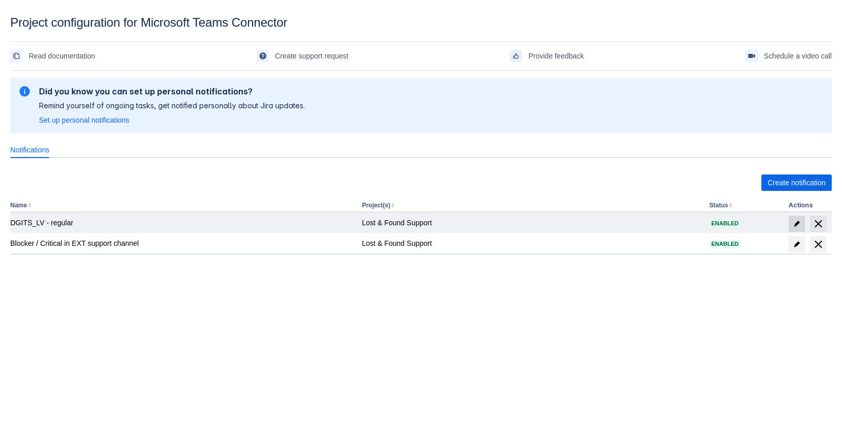
click at [797, 220] on span at bounding box center [796, 224] width 16 height 16
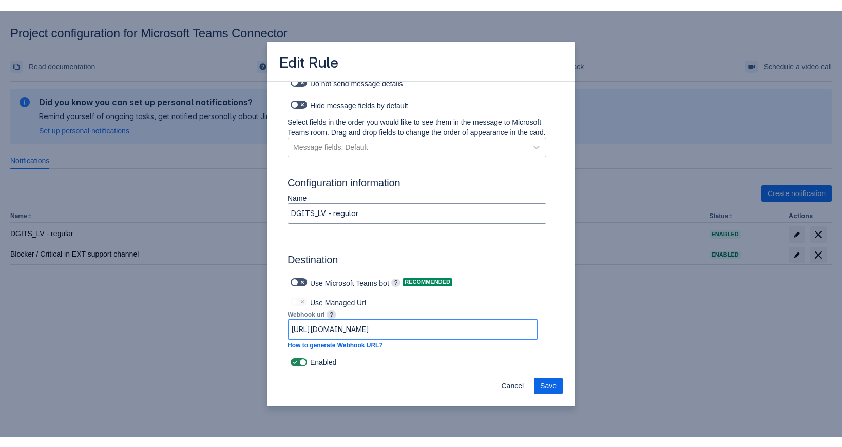
scroll to position [633, 0]
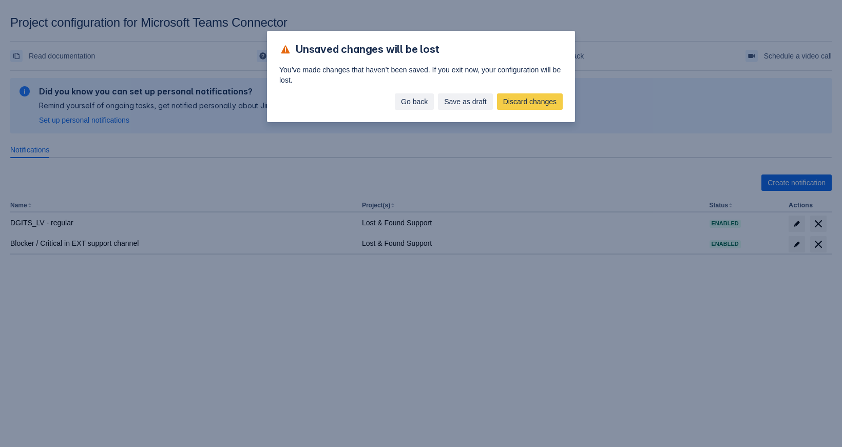
click at [415, 106] on span "Go back" at bounding box center [414, 101] width 27 height 16
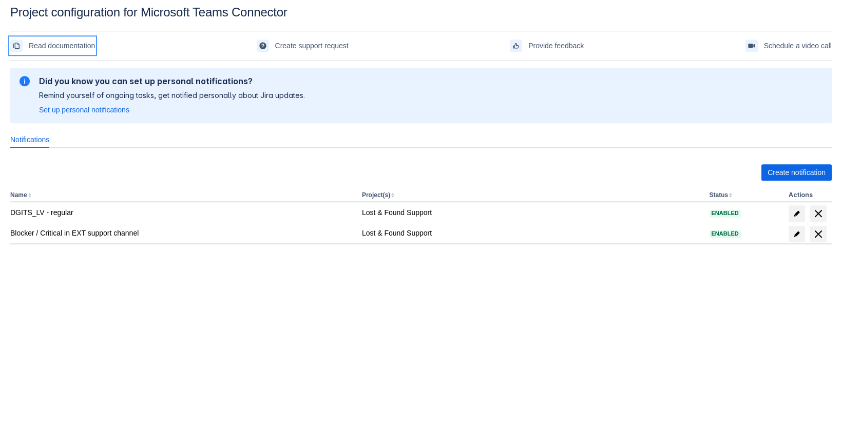
scroll to position [15, 0]
